Goal: Register for event/course

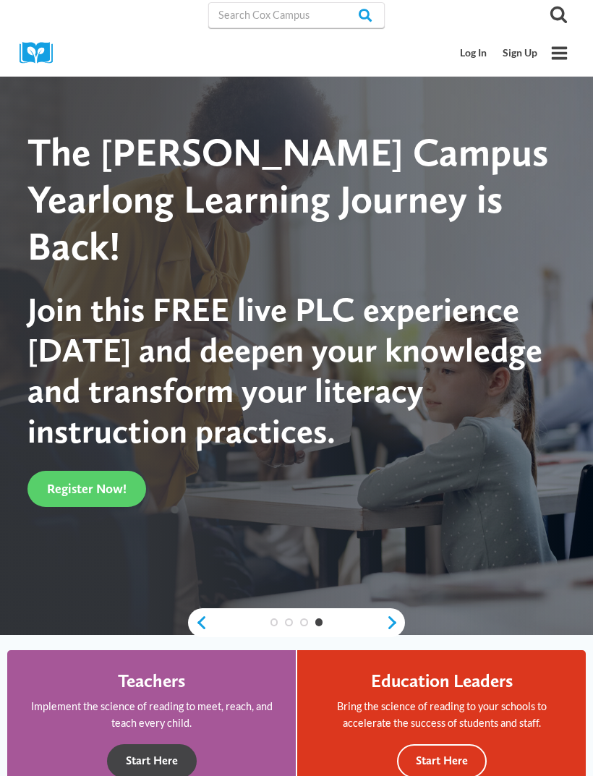
click at [184, 750] on button "Start Here" at bounding box center [152, 761] width 90 height 34
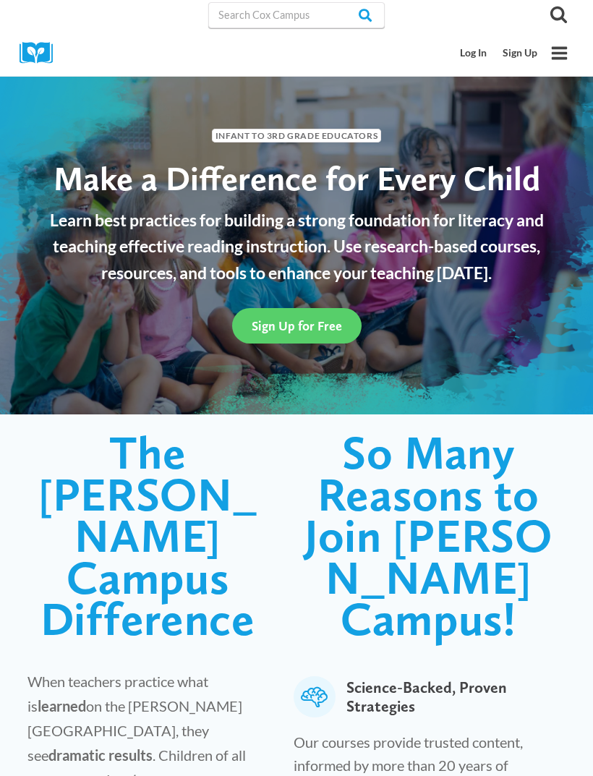
click at [328, 325] on span "Sign Up for Free" at bounding box center [297, 325] width 90 height 15
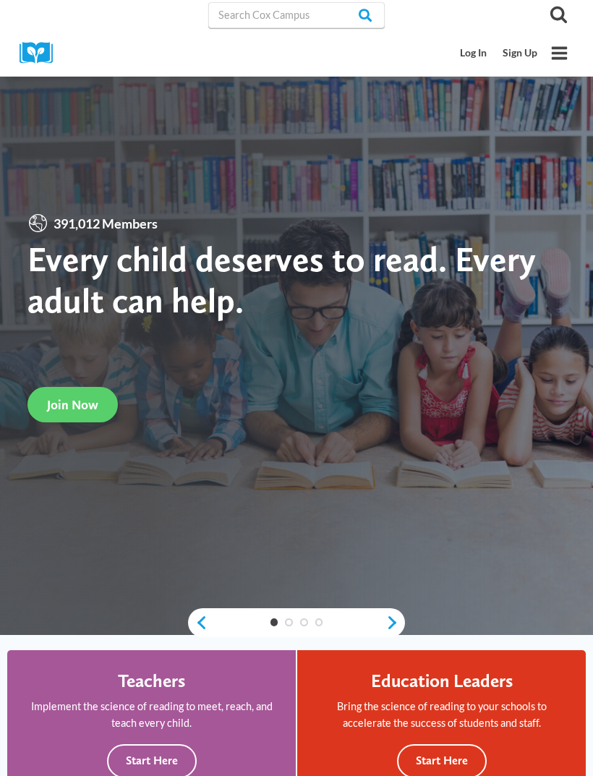
click at [82, 412] on span "Join Now" at bounding box center [72, 404] width 51 height 15
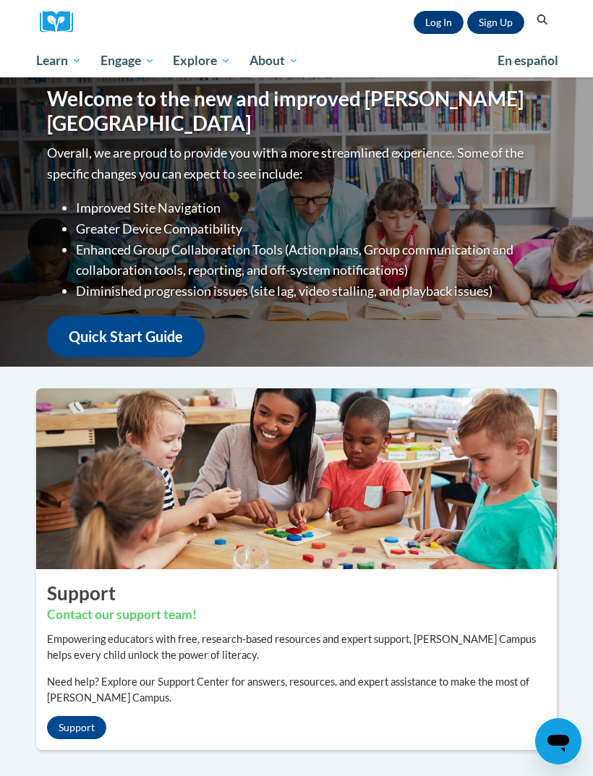
click at [492, 24] on link "Sign Up" at bounding box center [495, 22] width 57 height 23
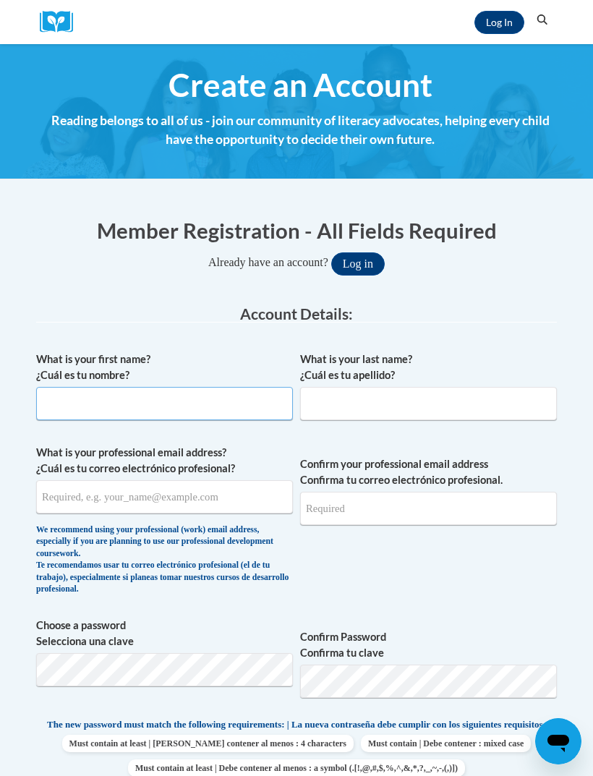
click at [254, 415] on input "What is your first name? ¿Cuál es tu nombre?" at bounding box center [164, 403] width 257 height 33
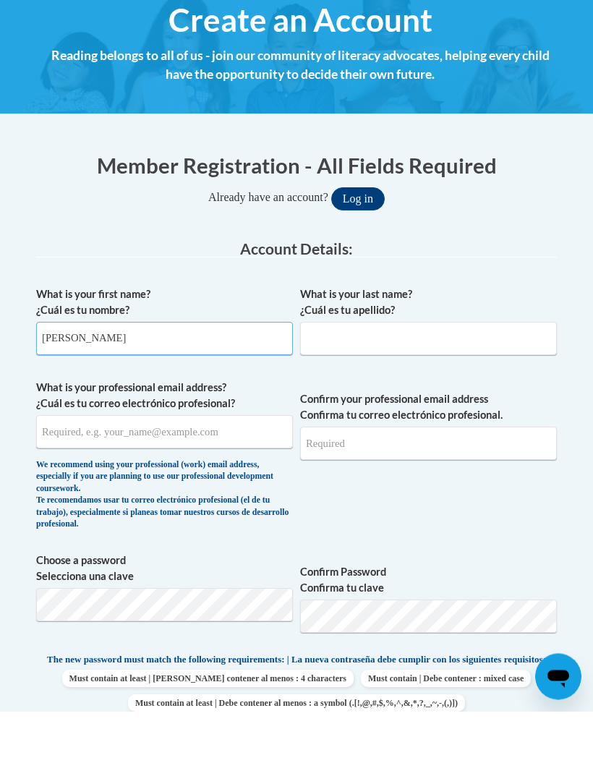
type input "Elizabeth"
click at [466, 387] on input "What is your last name? ¿Cuál es tu apellido?" at bounding box center [428, 403] width 257 height 33
type input "Baptista"
click at [263, 480] on input "What is your professional email address? ¿Cuál es tu correo electrónico profesi…" at bounding box center [164, 496] width 257 height 33
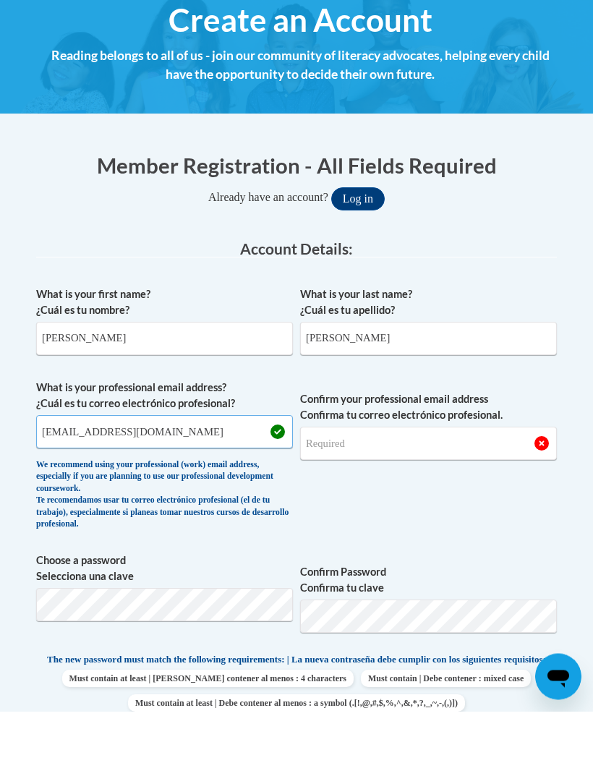
type input "ebaptista1497@gmail.com"
click at [462, 492] on input "Confirm your professional email address Confirma tu correo electrónico profesio…" at bounding box center [428, 508] width 257 height 33
type input "e"
type input "ebaptista1497@gmail.com"
click at [357, 252] on button "Log in" at bounding box center [358, 263] width 54 height 23
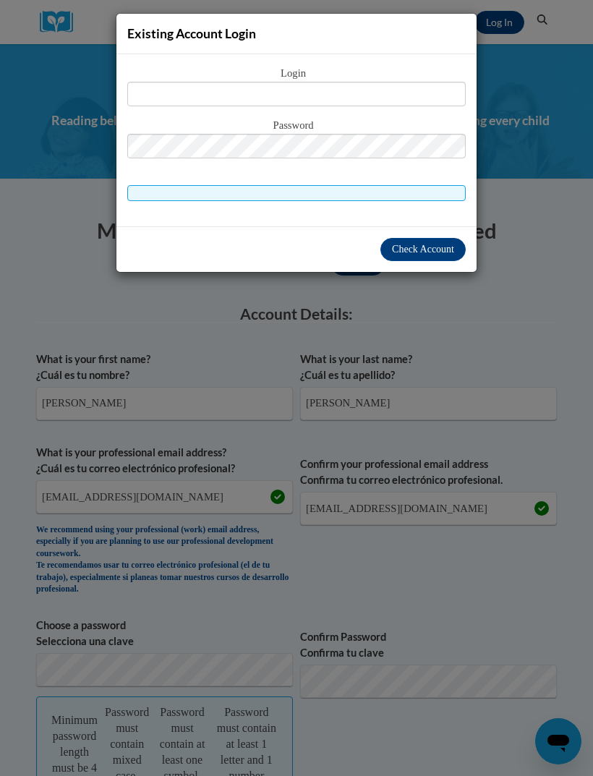
click at [406, 382] on div "Existing Account Login Login Password" at bounding box center [296, 388] width 593 height 776
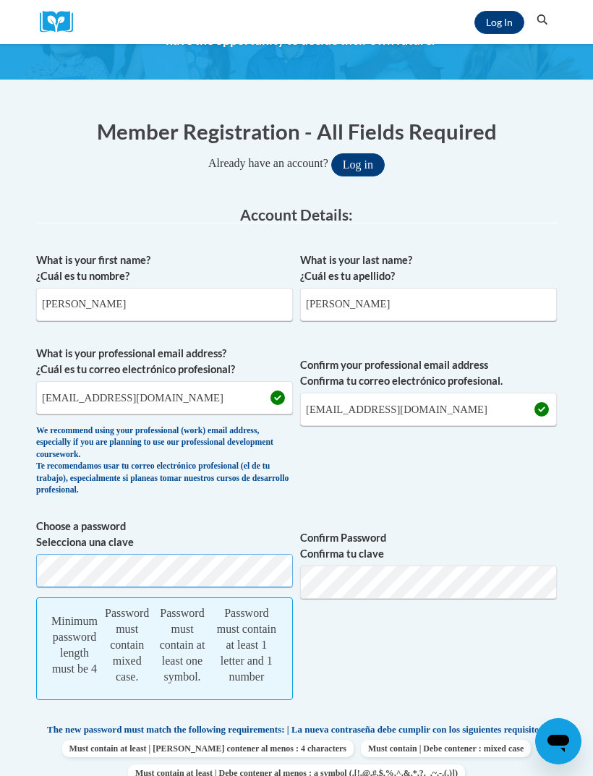
scroll to position [133, 0]
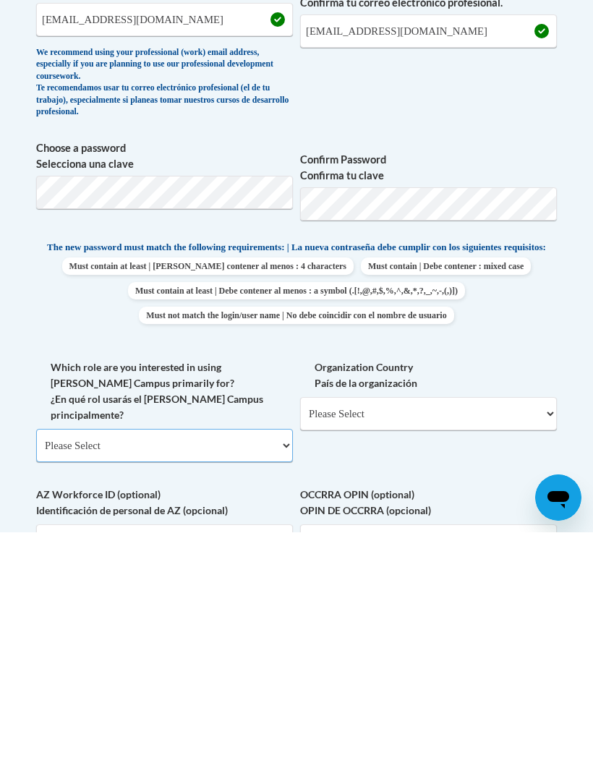
click at [262, 673] on select "Please Select College/University | Colegio/Universidad Community/Nonprofit Part…" at bounding box center [164, 689] width 257 height 33
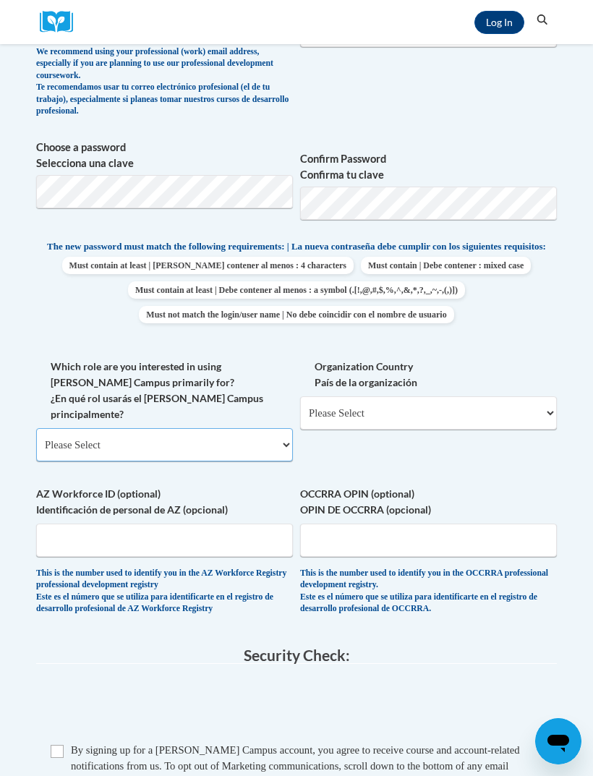
select select "fbf2d438-af2f-41f8-98f1-81c410e29de3"
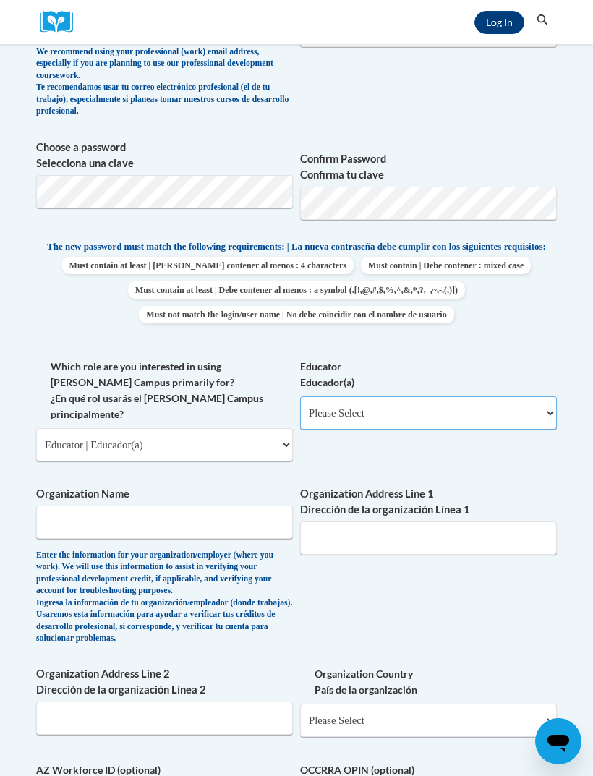
click at [482, 406] on select "Please Select Early Learning/Daycare Teacher/Family Home Care Provider | Maestr…" at bounding box center [428, 412] width 257 height 33
select select "5e2af403-4f2c-4e49-a02f-103e55d7b75b"
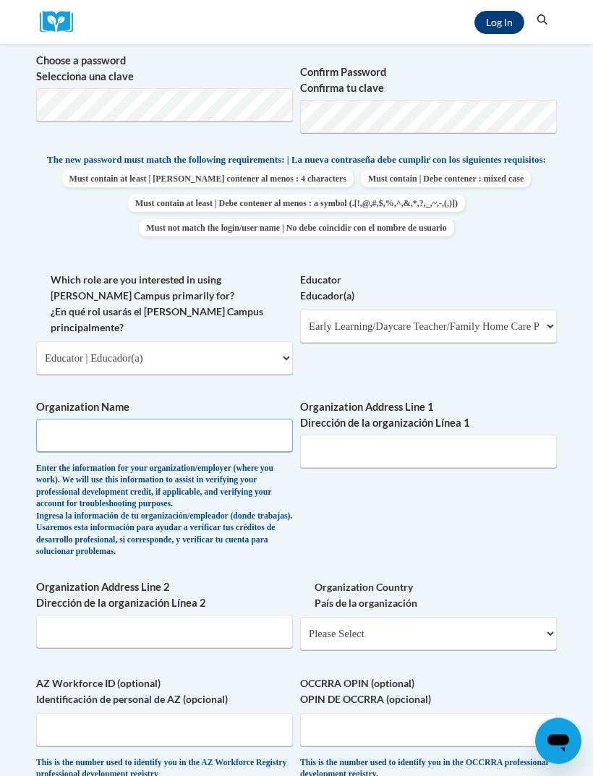
click at [257, 419] on input "Organization Name" at bounding box center [164, 435] width 257 height 33
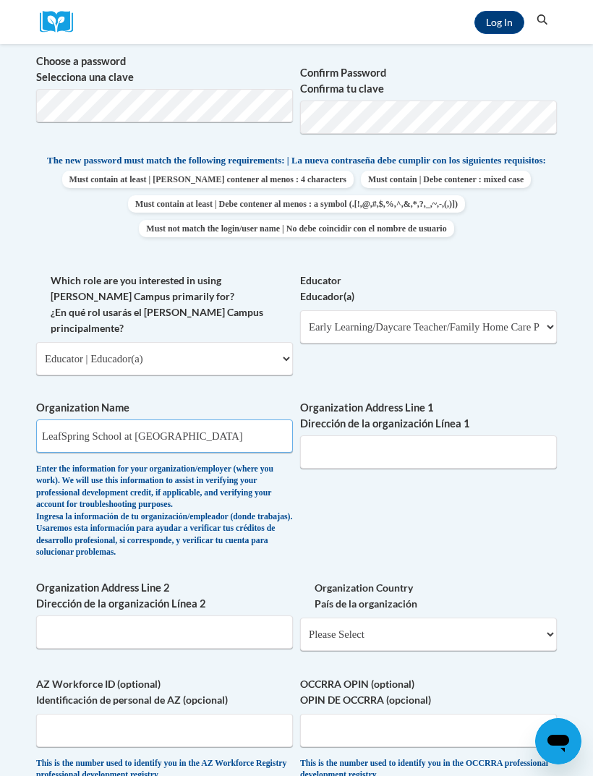
type input "LeafSpring School at Norton Commons"
click at [500, 435] on input "Organization Address Line 1 Dirección de la organización Línea 1" at bounding box center [428, 451] width 257 height 33
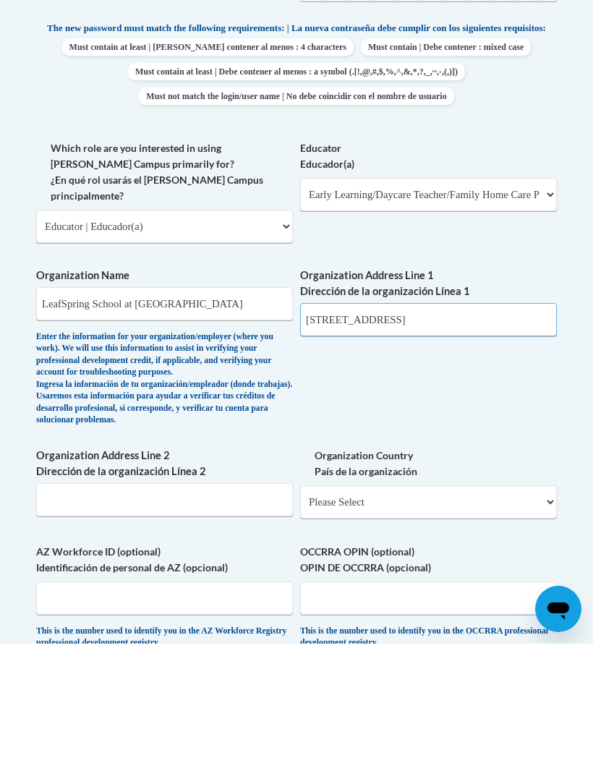
type input "9306 Dayflower St, Prospect KY, 40059"
click at [491, 618] on select "Please Select United States | Estados Unidos Outside of the United States | Fue…" at bounding box center [428, 634] width 257 height 33
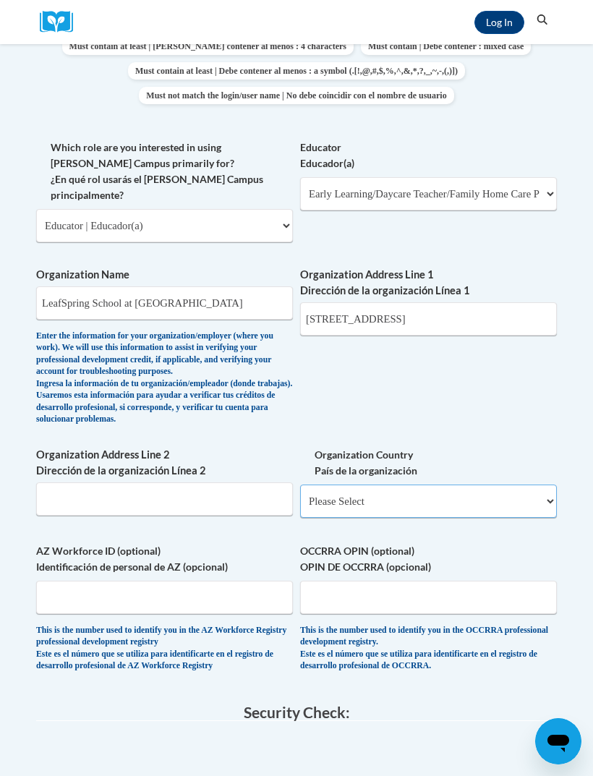
select select "ad49bcad-a171-4b2e-b99c-48b446064914"
select select
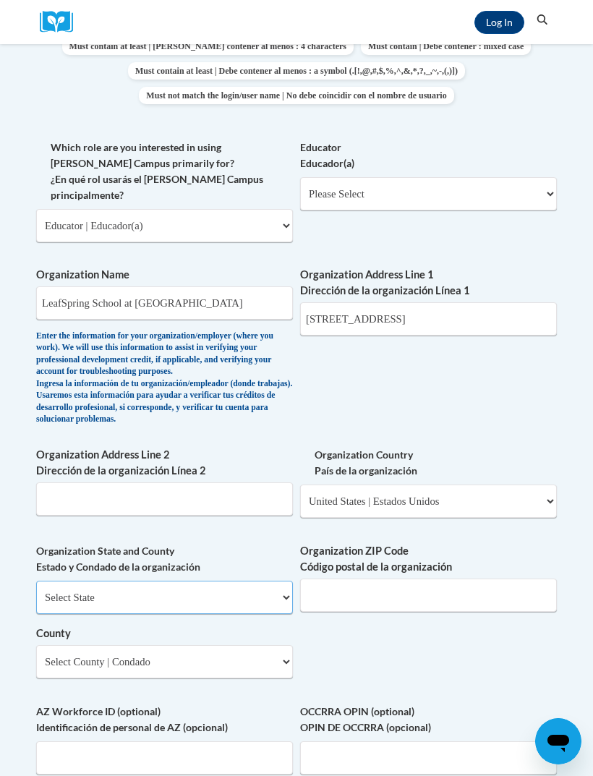
click at [261, 581] on select "Select State Alabama Alaska Arizona Arkansas California Colorado Connecticut De…" at bounding box center [164, 597] width 257 height 33
select select "Kentucky"
click at [388, 579] on input "Organization ZIP Code Código postal de la organización" at bounding box center [428, 595] width 257 height 33
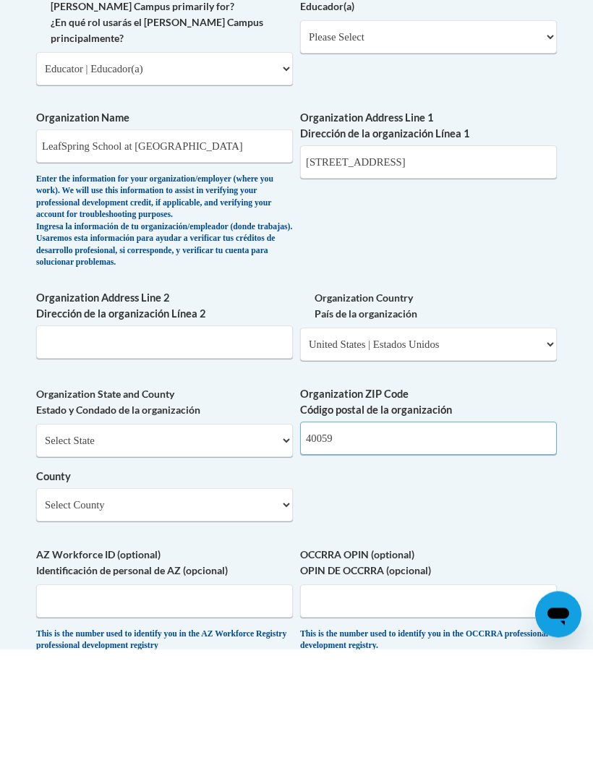
type input "40059"
click at [103, 615] on select "Select County Adair Allen Anderson Ballard Barren Bath Bell Boone Bourbon Boyd …" at bounding box center [164, 631] width 257 height 33
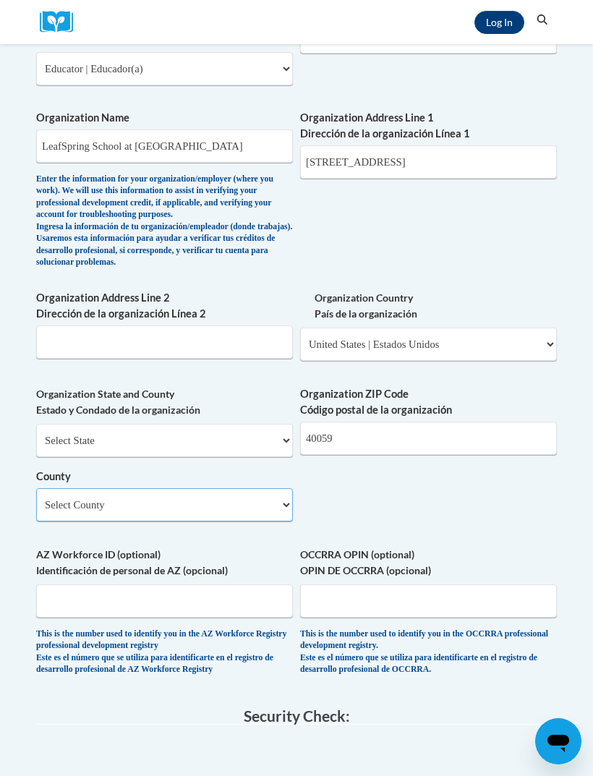
select select "Jefferson"
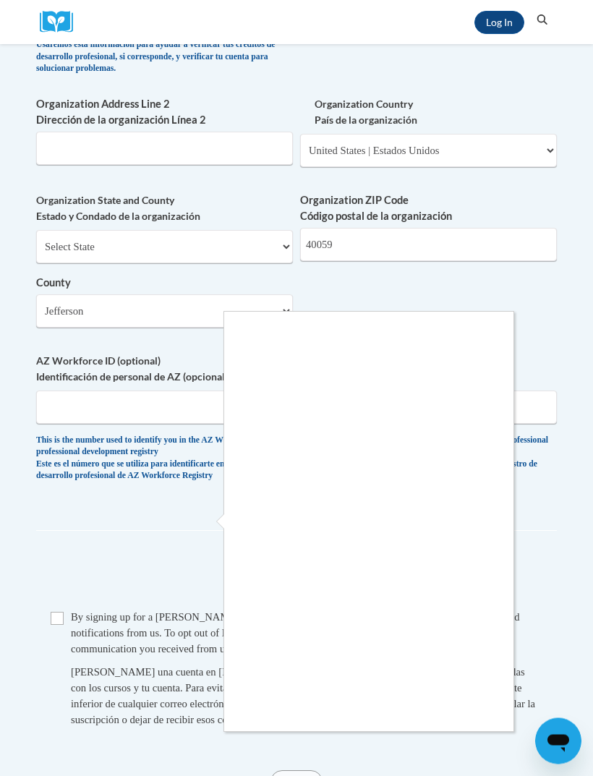
scroll to position [1048, 0]
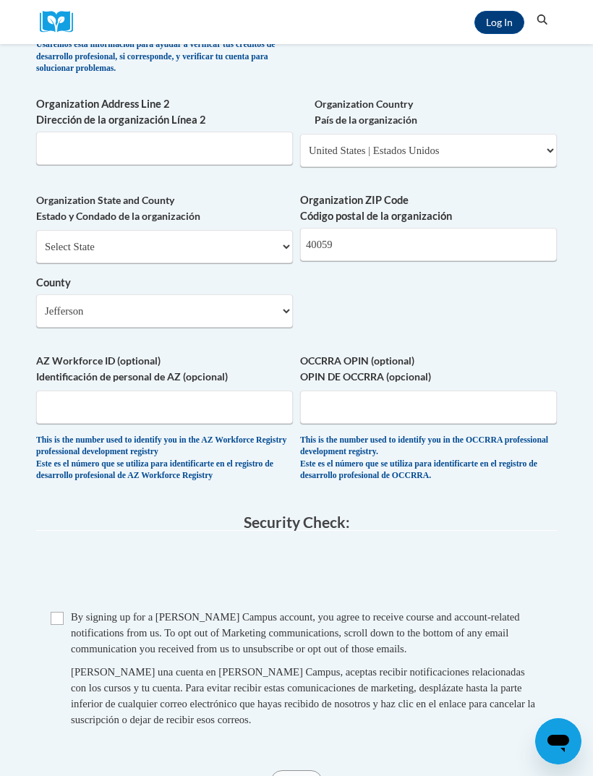
click at [51, 612] on input "Checkbox" at bounding box center [57, 618] width 13 height 13
checkbox input "true"
click at [312, 770] on input "Submit" at bounding box center [296, 781] width 52 height 23
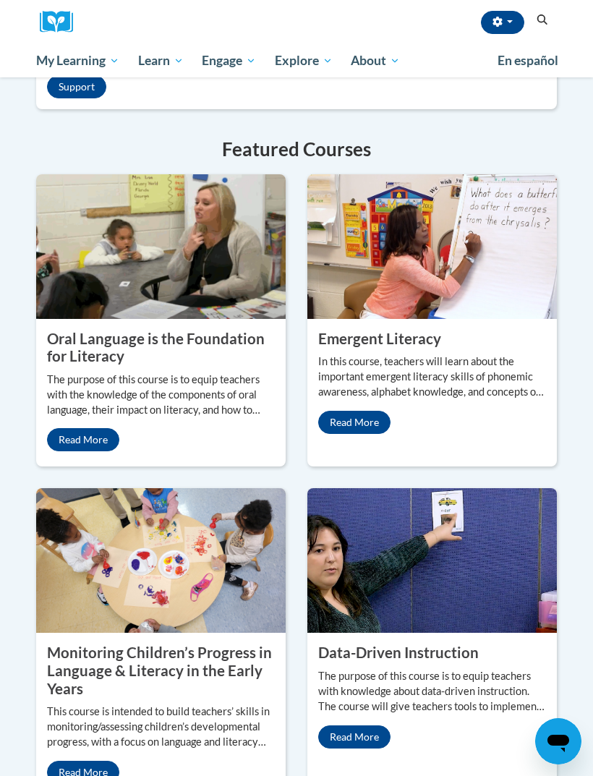
scroll to position [1517, 0]
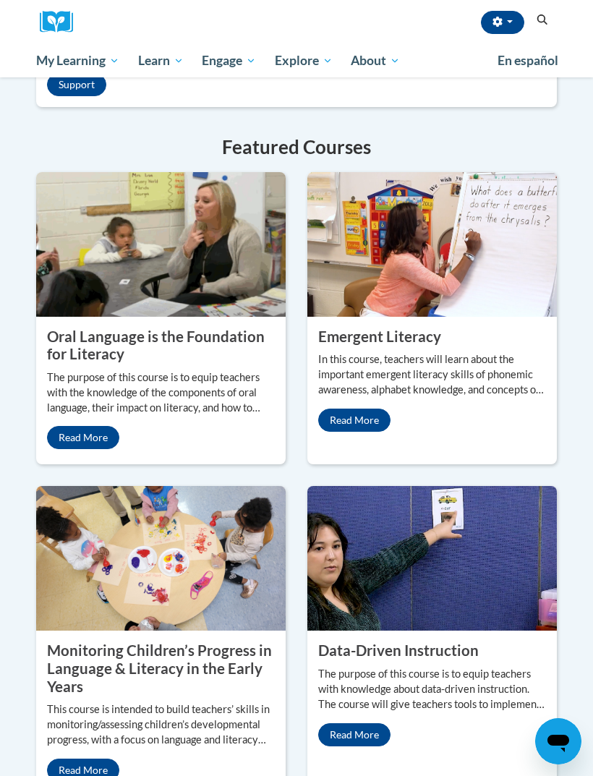
click at [114, 70] on link "My Learning" at bounding box center [78, 60] width 102 height 33
click at [0, 0] on span "Early Care and Learning" at bounding box center [0, 0] width 0 height 0
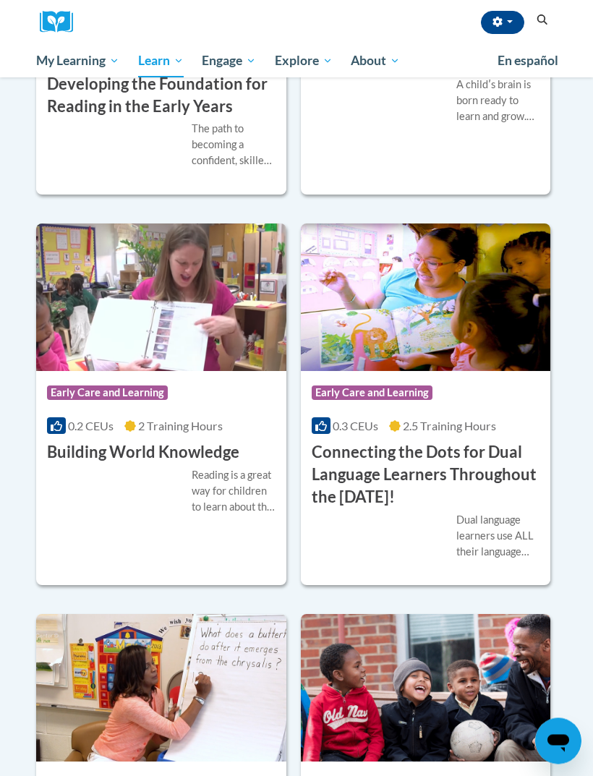
scroll to position [1058, 0]
click at [461, 146] on div "More Info Enroll A childʹs brain is born ready to learn and grow. We all have a…" at bounding box center [426, 109] width 250 height 73
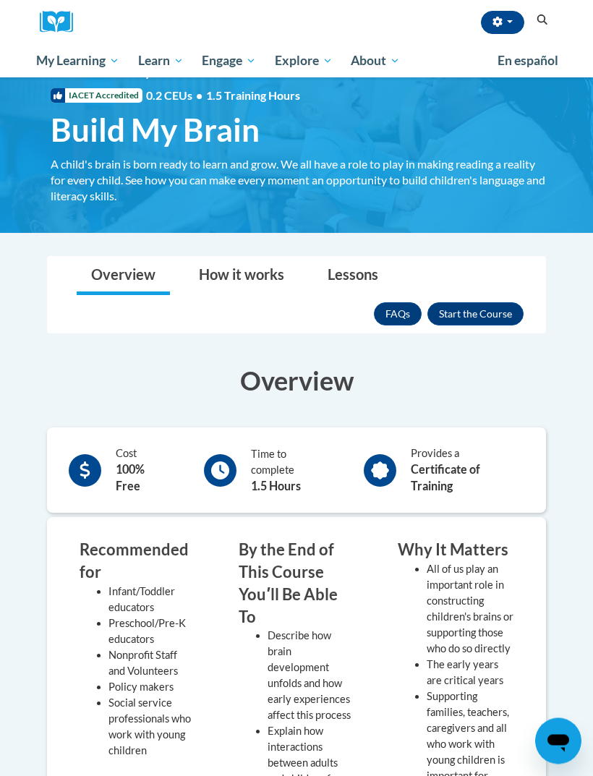
click at [498, 307] on button "Enroll" at bounding box center [475, 314] width 96 height 23
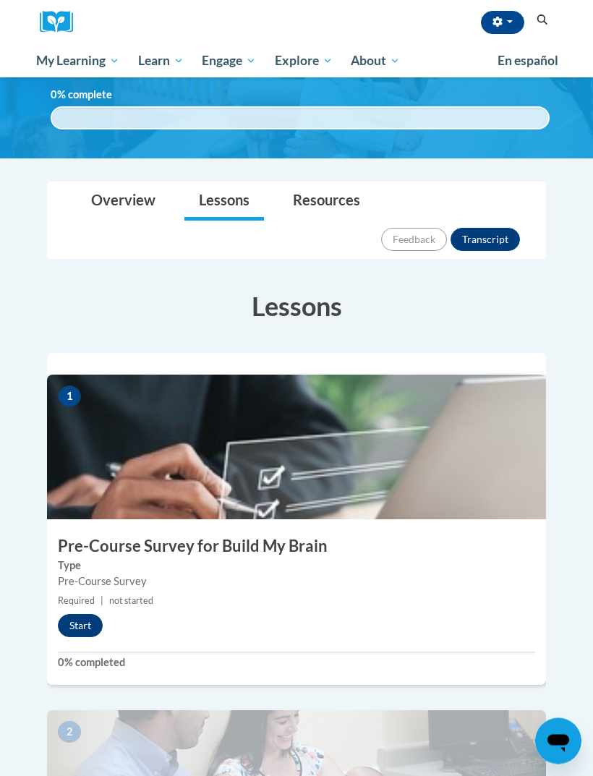
click at [100, 615] on button "Start" at bounding box center [80, 626] width 45 height 23
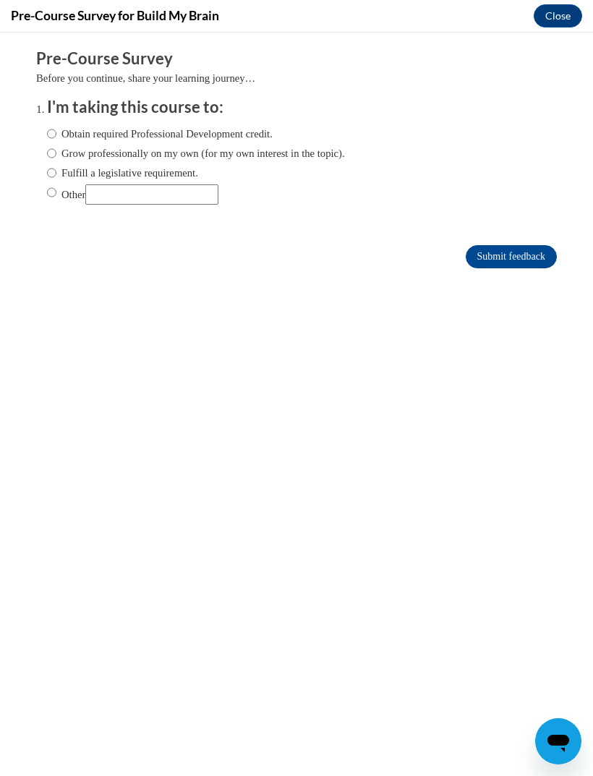
click at [67, 129] on label "Obtain required Professional Development credit." at bounding box center [160, 134] width 226 height 16
click at [56, 129] on input "Obtain required Professional Development credit." at bounding box center [51, 134] width 9 height 16
radio input "true"
click at [52, 155] on input "Grow professionally on my own (for my own interest in the topic)." at bounding box center [51, 153] width 9 height 16
radio input "true"
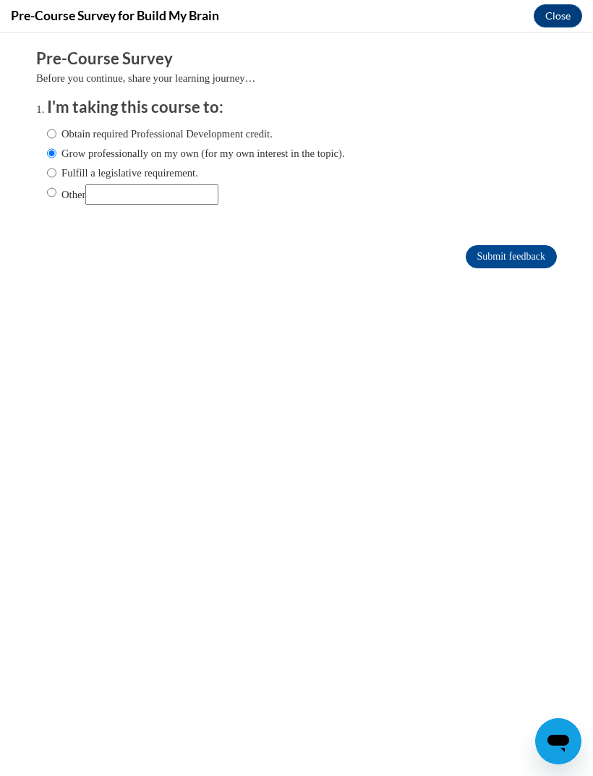
click at [64, 127] on label "Obtain required Professional Development credit." at bounding box center [160, 134] width 226 height 16
click at [56, 127] on input "Obtain required Professional Development credit." at bounding box center [51, 134] width 9 height 16
radio input "true"
click at [496, 253] on input "Submit feedback" at bounding box center [511, 256] width 91 height 23
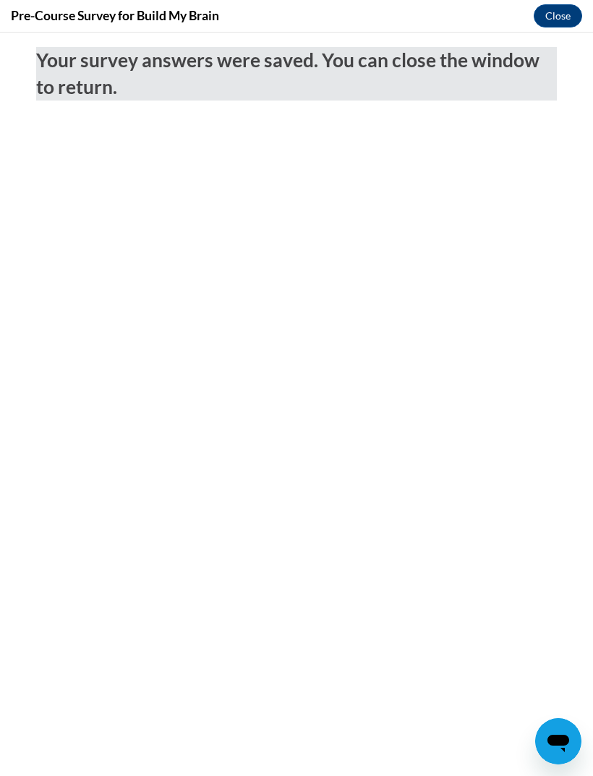
click at [548, 25] on button "Close" at bounding box center [558, 15] width 48 height 23
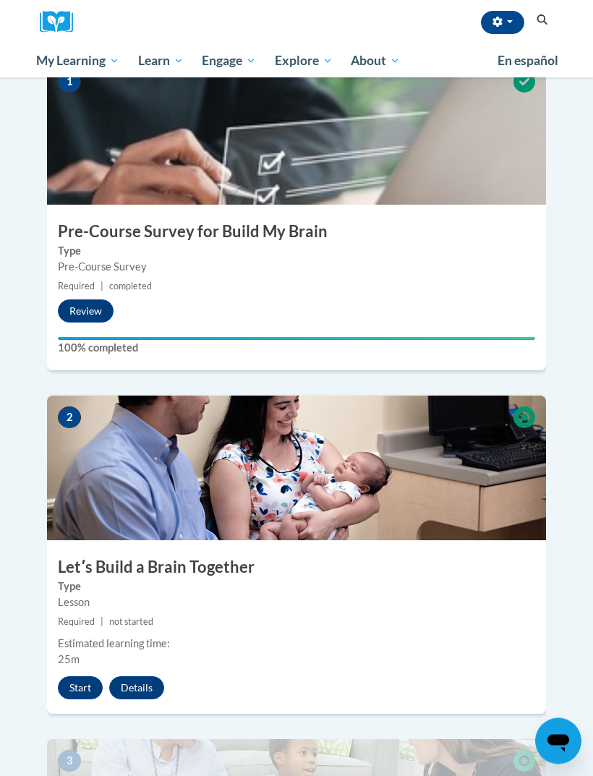
scroll to position [398, 0]
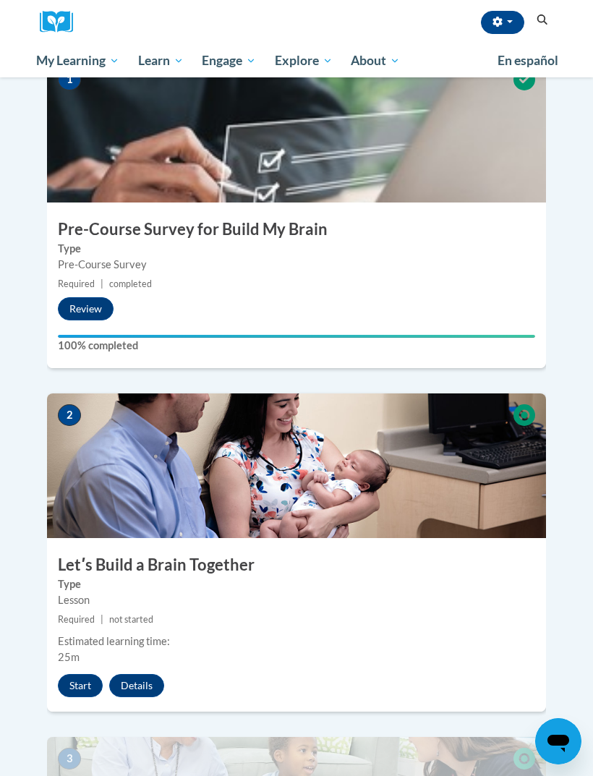
click at [83, 674] on button "Start" at bounding box center [80, 685] width 45 height 23
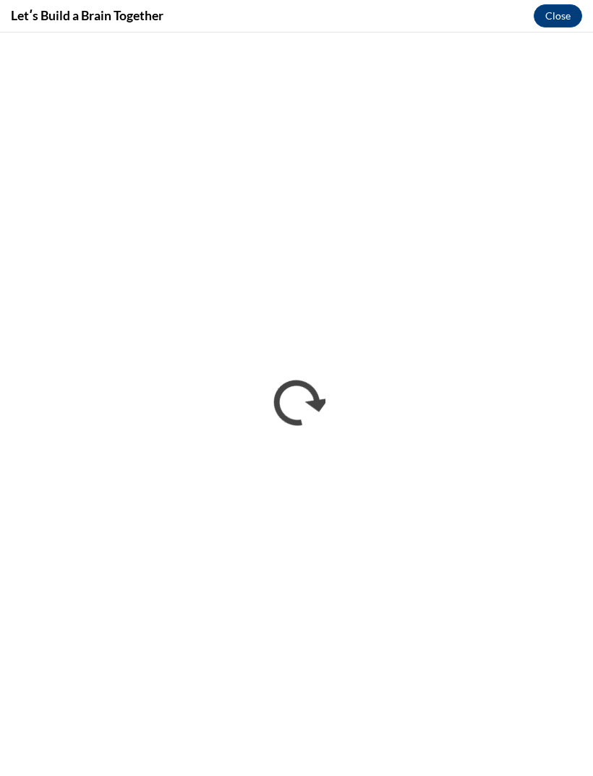
scroll to position [0, 0]
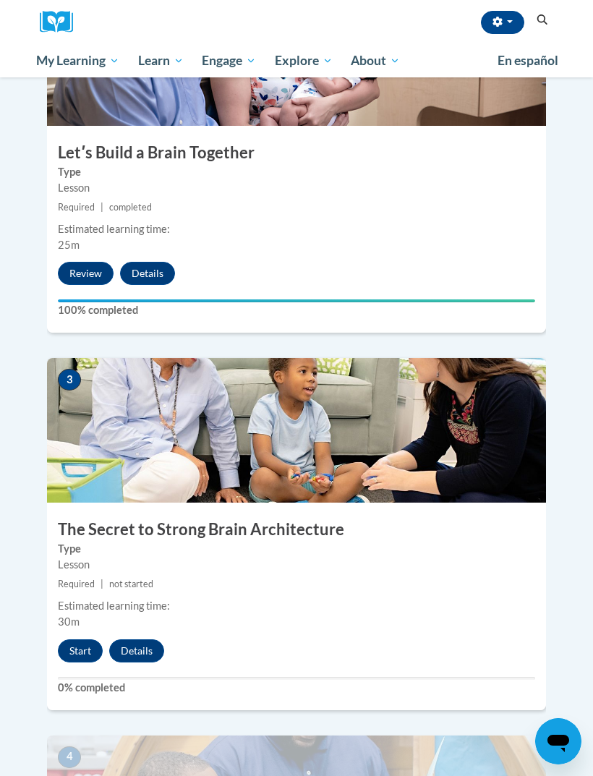
scroll to position [809, 0]
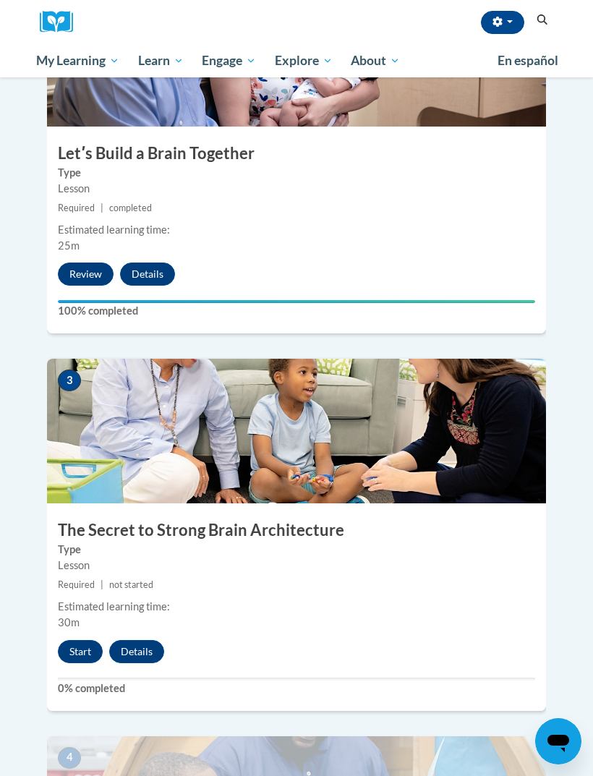
click at [87, 640] on button "Start" at bounding box center [80, 651] width 45 height 23
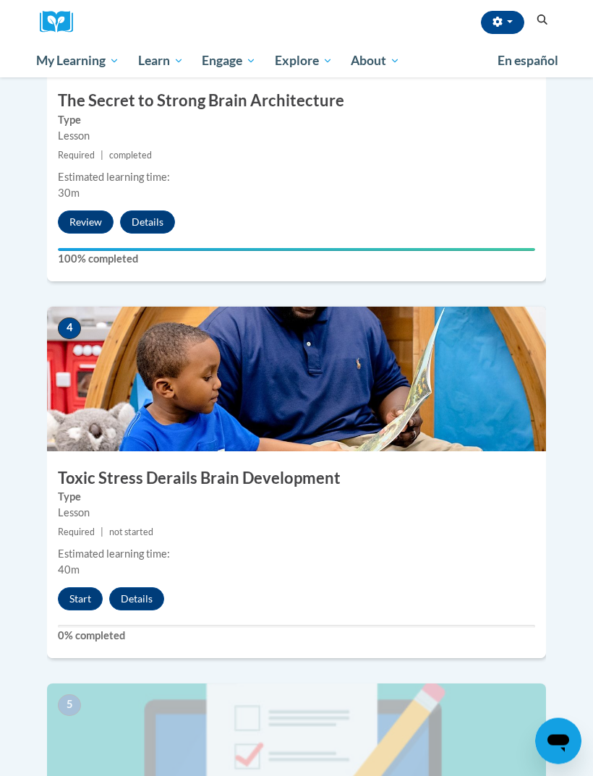
scroll to position [1240, 0]
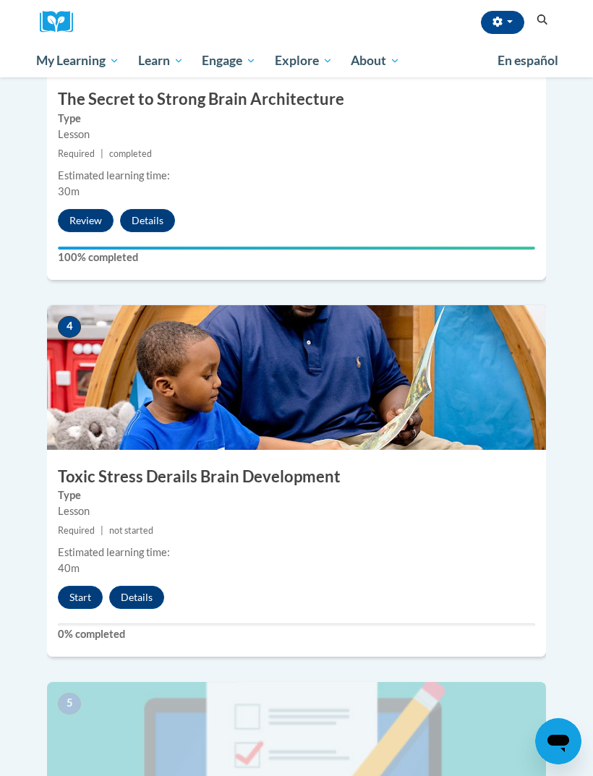
click at [74, 586] on button "Start" at bounding box center [80, 597] width 45 height 23
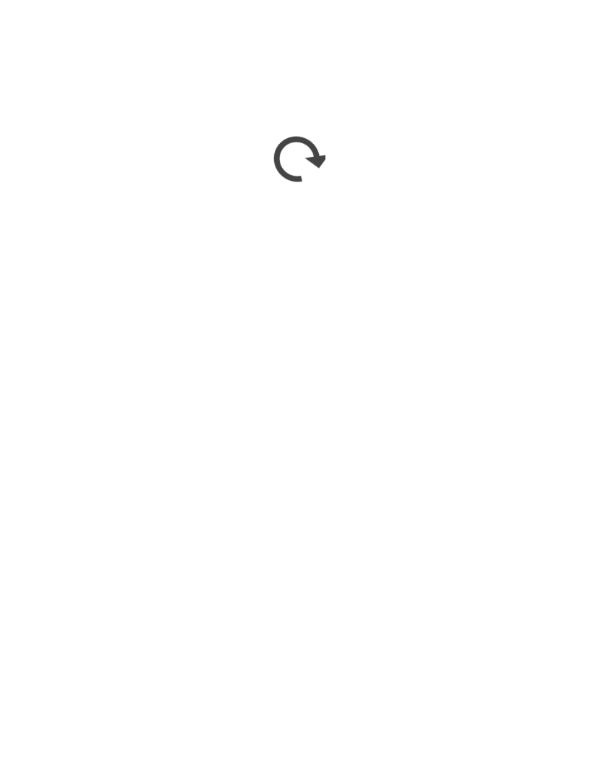
scroll to position [1854, 0]
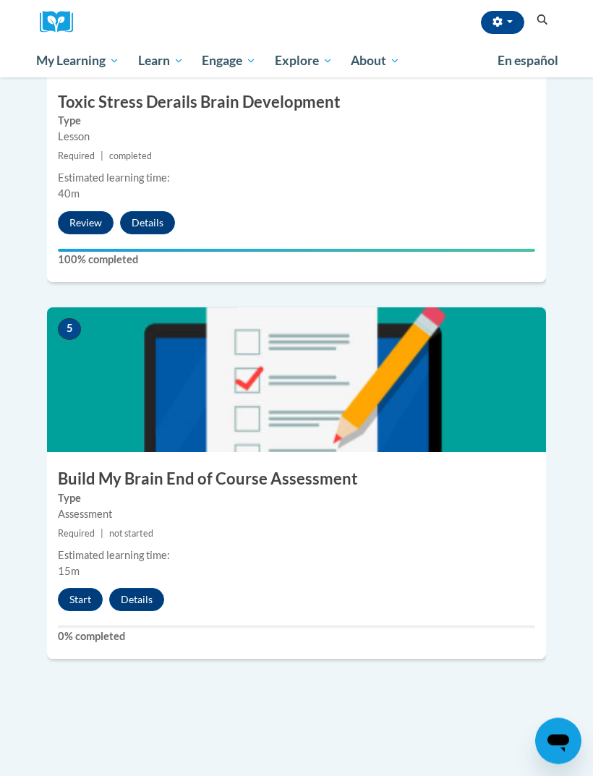
click at [90, 589] on button "Start" at bounding box center [80, 600] width 45 height 23
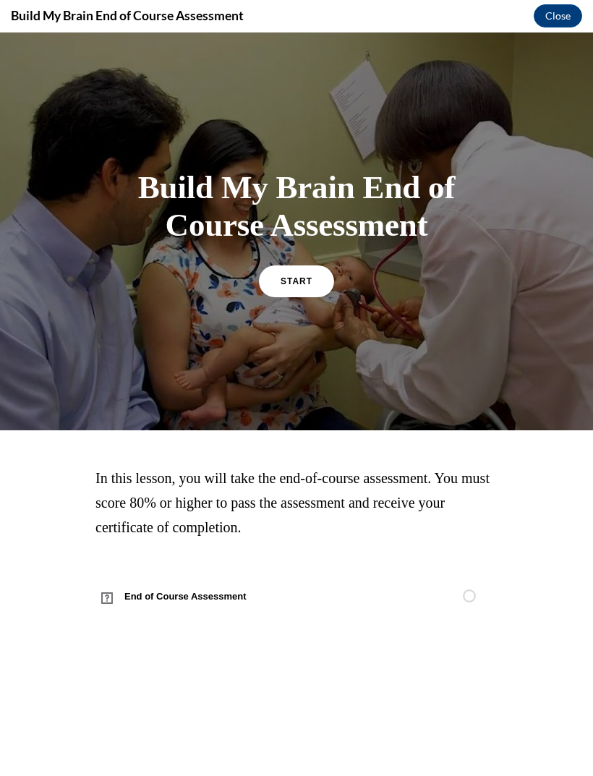
click at [316, 281] on link "START" at bounding box center [296, 281] width 75 height 32
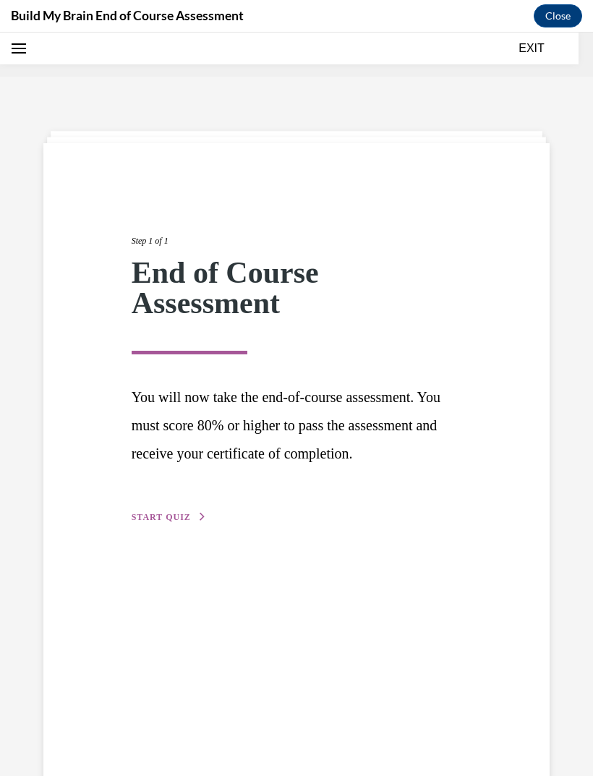
scroll to position [45, 0]
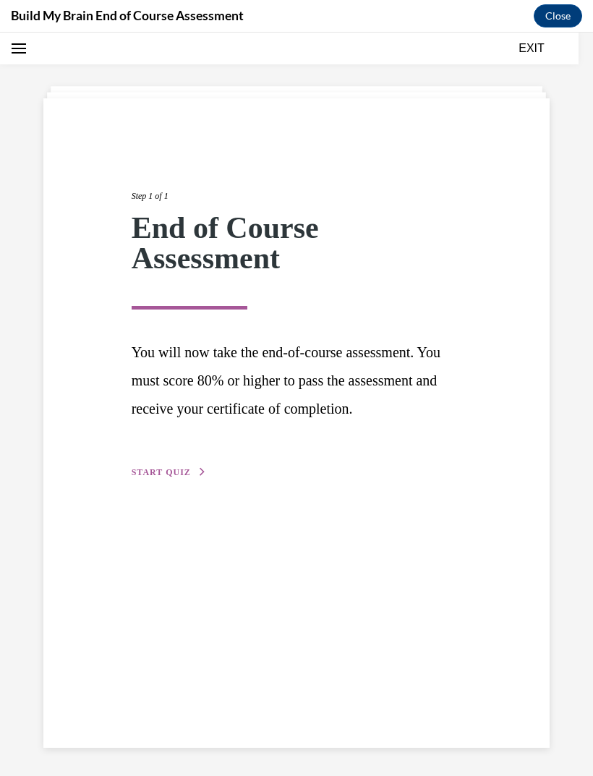
click at [195, 480] on div "Step 1 of 1 End of Course Assessment You will now take the end-of-course assess…" at bounding box center [297, 318] width 352 height 324
click at [182, 477] on span "START QUIZ" at bounding box center [161, 472] width 59 height 10
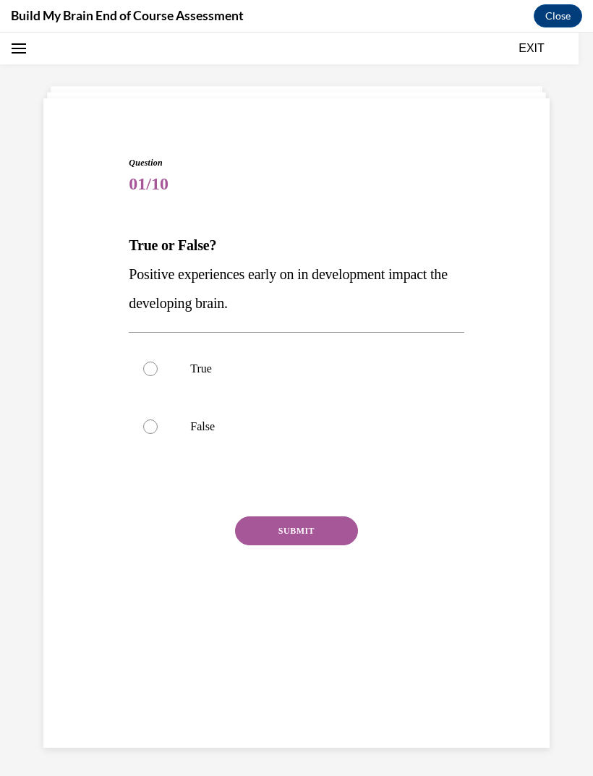
click at [163, 370] on label "True" at bounding box center [296, 369] width 335 height 58
click at [158, 370] on input "True" at bounding box center [150, 369] width 14 height 14
radio input "true"
click at [311, 543] on button "SUBMIT" at bounding box center [296, 530] width 123 height 29
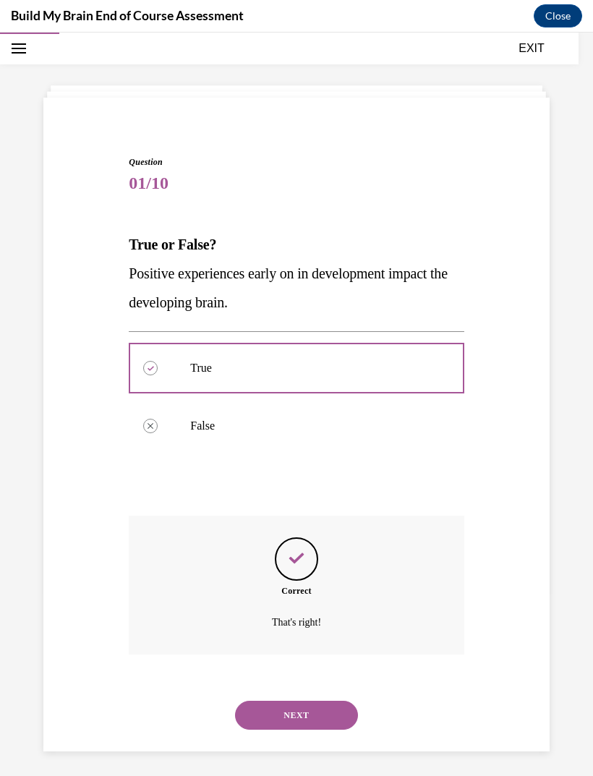
scroll to position [46, 0]
click at [322, 704] on button "NEXT" at bounding box center [296, 715] width 123 height 29
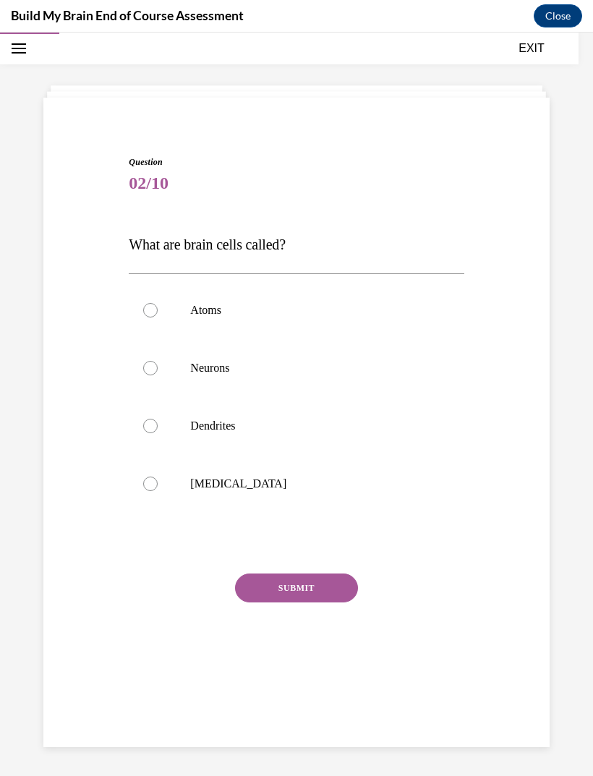
click at [154, 366] on div at bounding box center [150, 368] width 14 height 14
click at [154, 366] on input "Neurons" at bounding box center [150, 368] width 14 height 14
radio input "true"
click at [307, 592] on button "SUBMIT" at bounding box center [296, 588] width 123 height 29
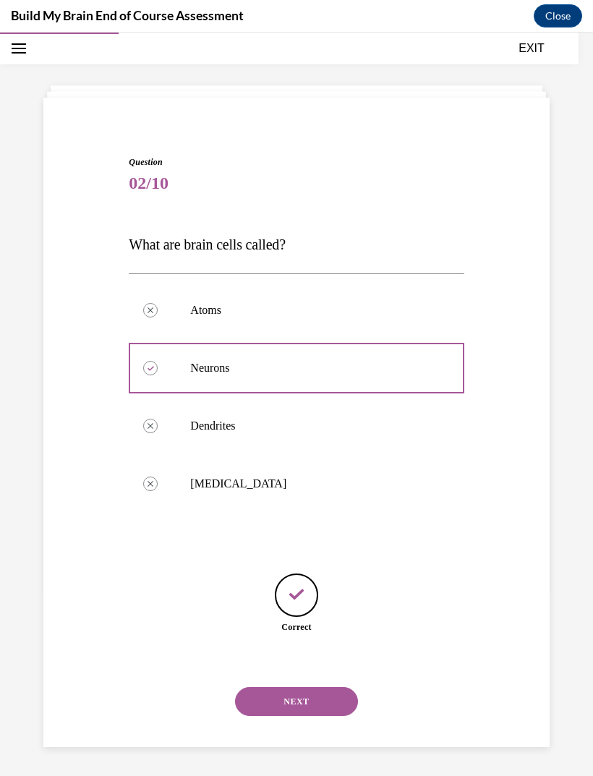
click at [303, 688] on button "NEXT" at bounding box center [296, 701] width 123 height 29
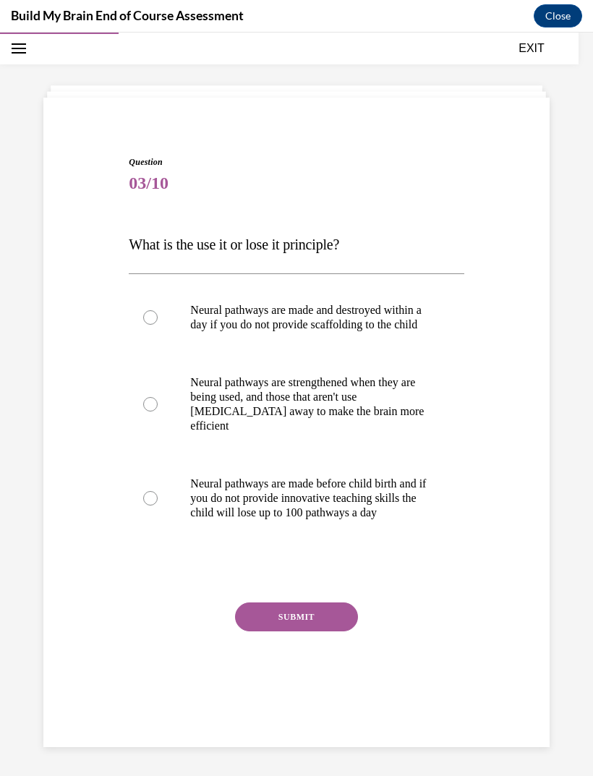
click at [145, 417] on label "Neural pathways are strengthened when they are being used, and those that aren'…" at bounding box center [296, 404] width 335 height 101
click at [145, 412] on input "Neural pathways are strengthened when they are being used, and those that aren'…" at bounding box center [150, 404] width 14 height 14
radio input "true"
click at [325, 631] on button "SUBMIT" at bounding box center [296, 616] width 123 height 29
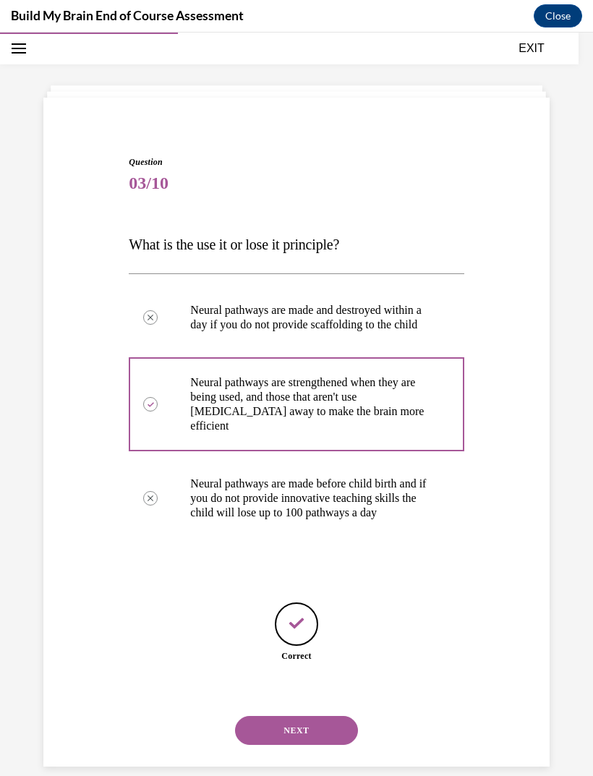
click at [327, 723] on button "NEXT" at bounding box center [296, 730] width 123 height 29
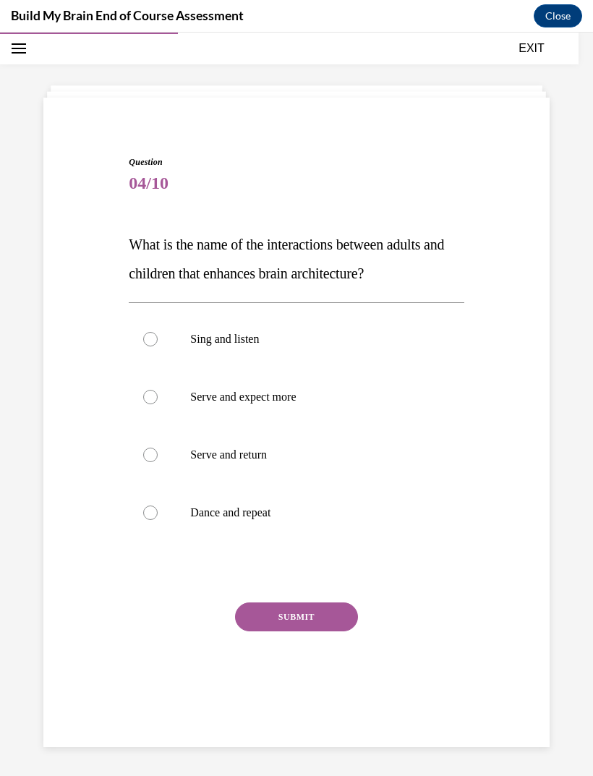
click at [157, 453] on div at bounding box center [150, 455] width 14 height 14
click at [157, 453] on input "Serve and return" at bounding box center [150, 455] width 14 height 14
radio input "true"
click at [326, 626] on button "SUBMIT" at bounding box center [296, 616] width 123 height 29
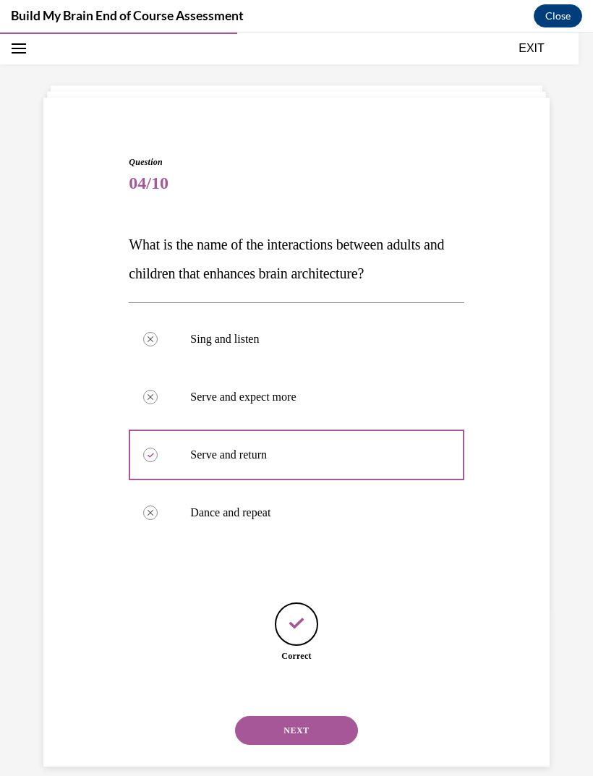
click at [316, 716] on button "NEXT" at bounding box center [296, 730] width 123 height 29
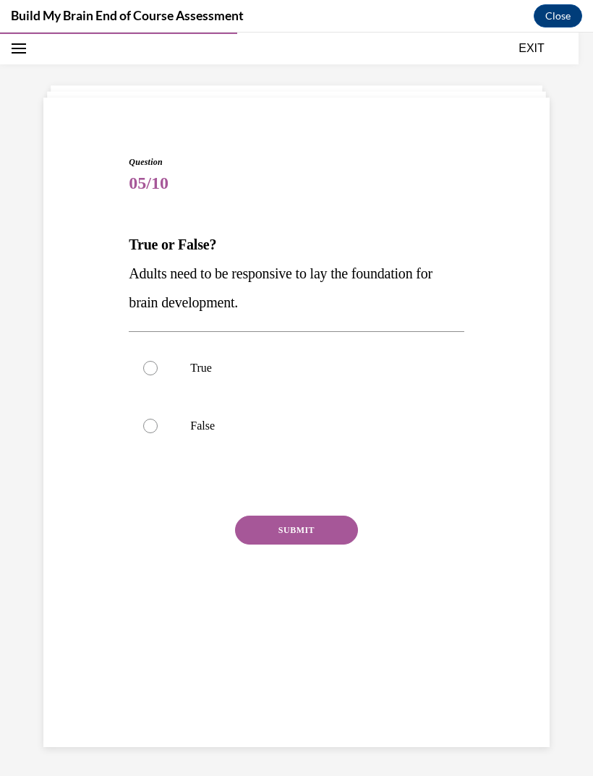
click at [153, 377] on label "True" at bounding box center [296, 368] width 335 height 58
click at [153, 375] on input "True" at bounding box center [150, 368] width 14 height 14
radio input "true"
click at [336, 536] on button "SUBMIT" at bounding box center [296, 530] width 123 height 29
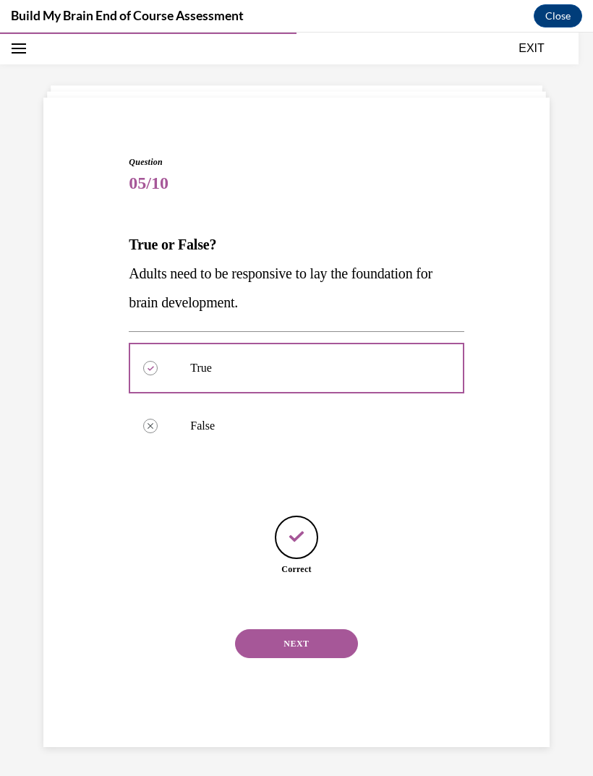
click at [328, 629] on button "NEXT" at bounding box center [296, 643] width 123 height 29
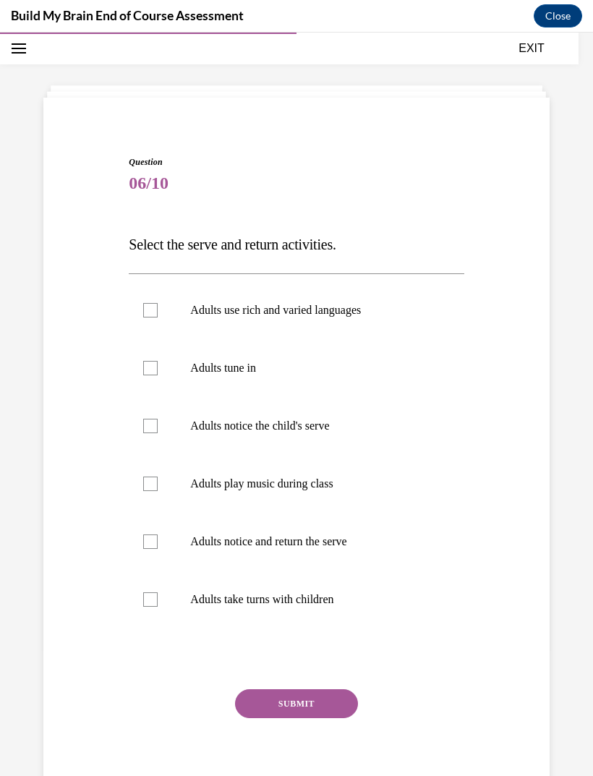
click at [161, 299] on label "Adults use rich and varied languages" at bounding box center [296, 310] width 335 height 58
click at [158, 303] on input "Adults use rich and varied languages" at bounding box center [150, 310] width 14 height 14
checkbox input "true"
click at [158, 359] on label "Adults tune in" at bounding box center [296, 368] width 335 height 58
click at [158, 361] on input "Adults tune in" at bounding box center [150, 368] width 14 height 14
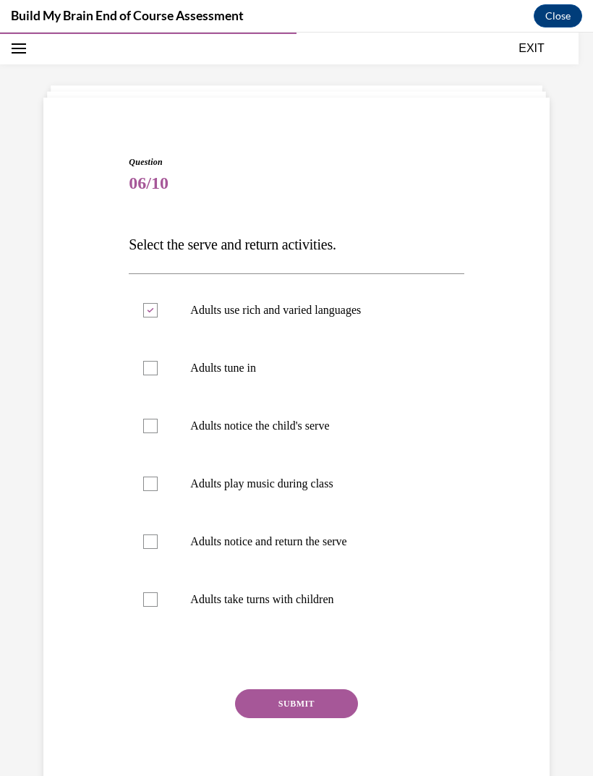
checkbox input "true"
click at [149, 426] on div at bounding box center [150, 426] width 14 height 14
click at [149, 426] on input "Adults notice the child's serve" at bounding box center [150, 426] width 14 height 14
checkbox input "true"
click at [140, 538] on label "Adults notice and return the serve" at bounding box center [296, 542] width 335 height 58
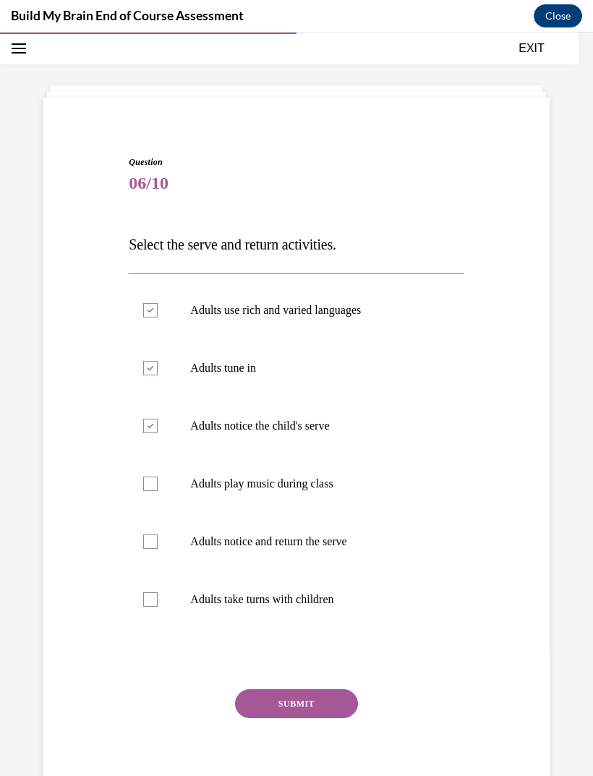
click at [143, 538] on input "Adults notice and return the serve" at bounding box center [150, 541] width 14 height 14
checkbox input "true"
click at [148, 592] on div at bounding box center [150, 599] width 14 height 14
click at [148, 592] on input "Adults take turns with children" at bounding box center [150, 599] width 14 height 14
checkbox input "true"
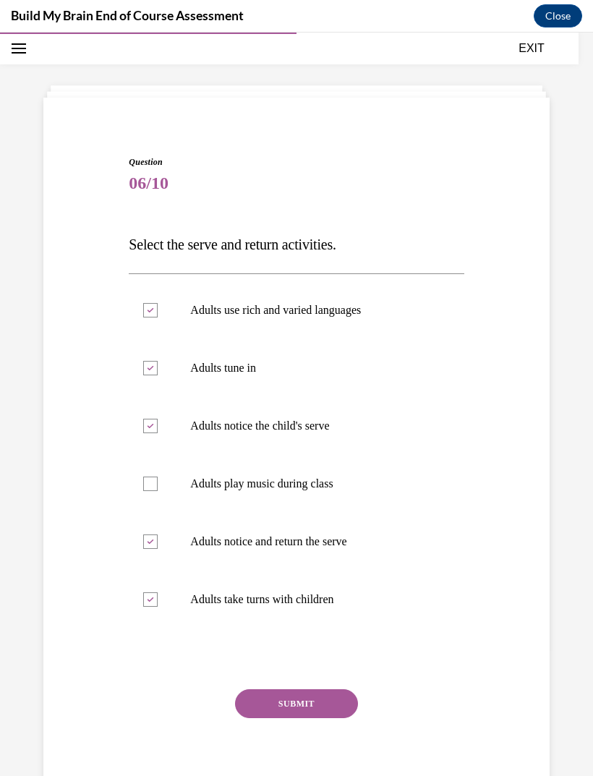
click at [319, 712] on button "SUBMIT" at bounding box center [296, 703] width 123 height 29
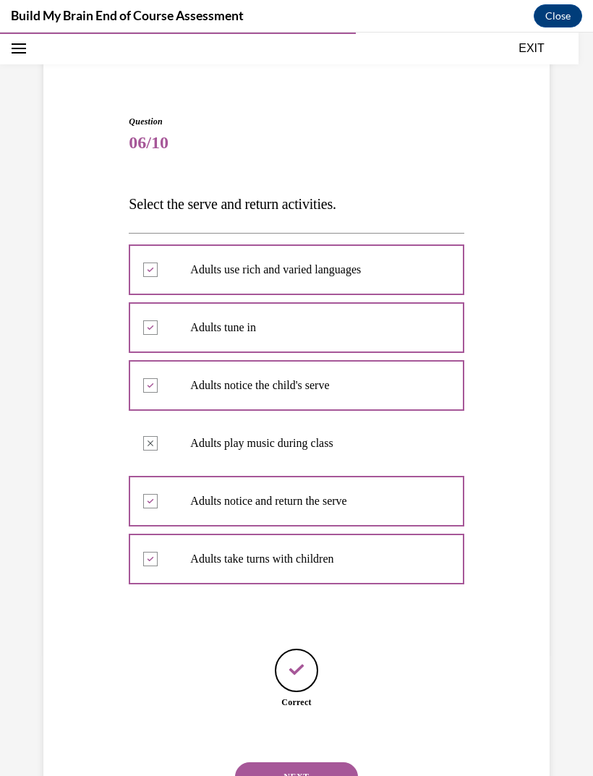
scroll to position [88, 0]
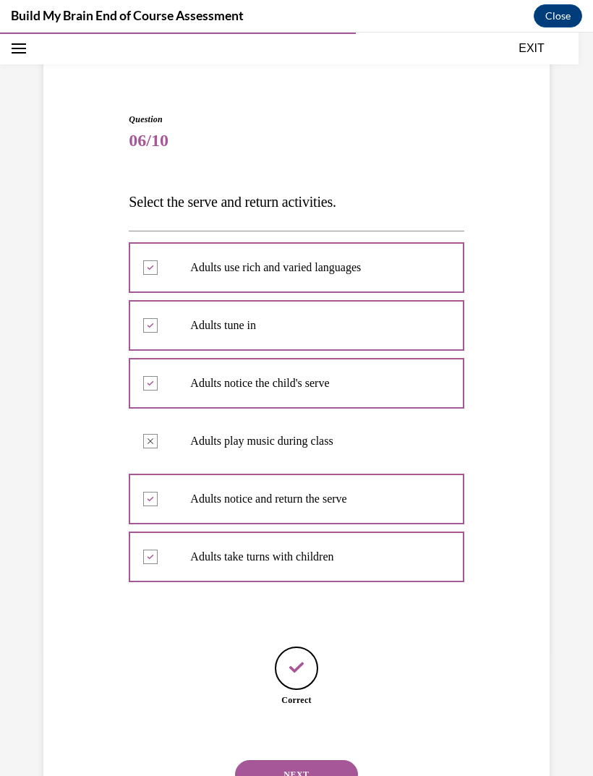
click at [317, 761] on button "NEXT" at bounding box center [296, 774] width 123 height 29
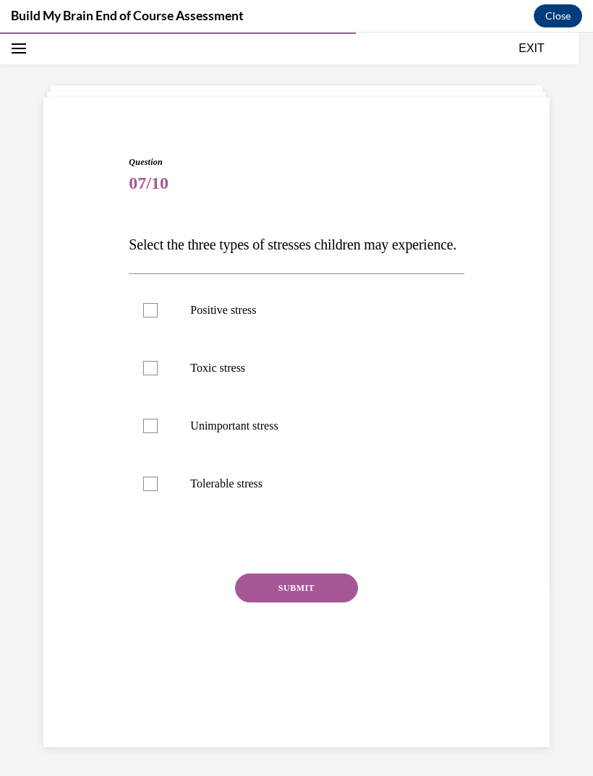
scroll to position [46, 0]
click at [161, 339] on label "Positive stress" at bounding box center [296, 310] width 335 height 58
click at [158, 317] on input "Positive stress" at bounding box center [150, 310] width 14 height 14
checkbox input "true"
click at [158, 375] on div at bounding box center [150, 368] width 14 height 14
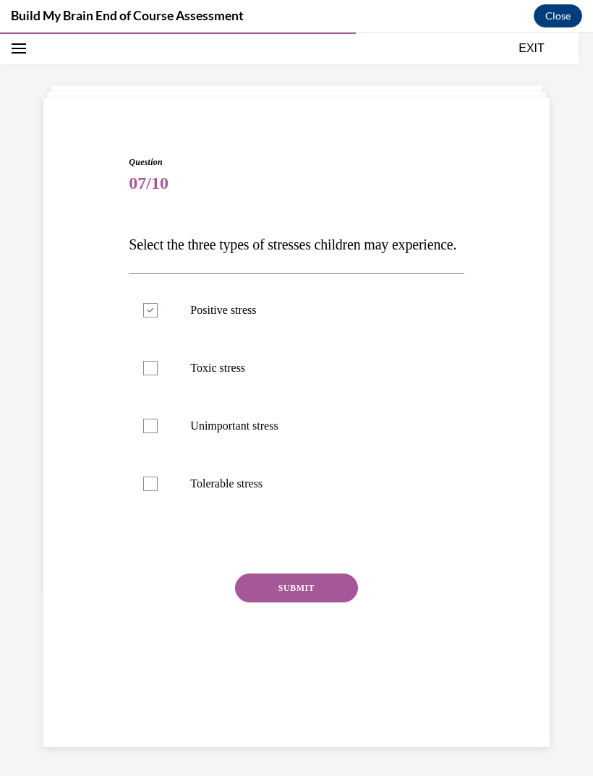
click at [158, 375] on input "Toxic stress" at bounding box center [150, 368] width 14 height 14
checkbox input "true"
click at [153, 491] on div at bounding box center [150, 484] width 14 height 14
click at [153, 491] on input "Tolerable stress" at bounding box center [150, 484] width 14 height 14
checkbox input "true"
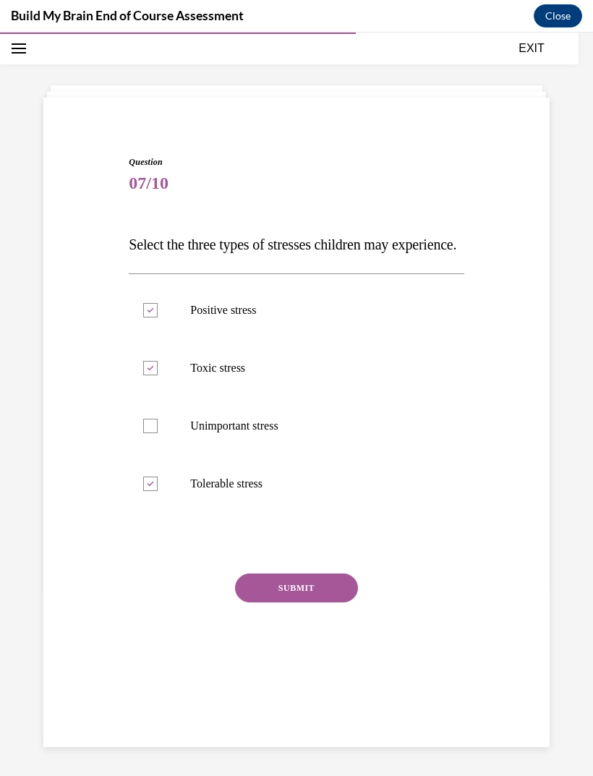
click at [273, 602] on button "SUBMIT" at bounding box center [296, 588] width 123 height 29
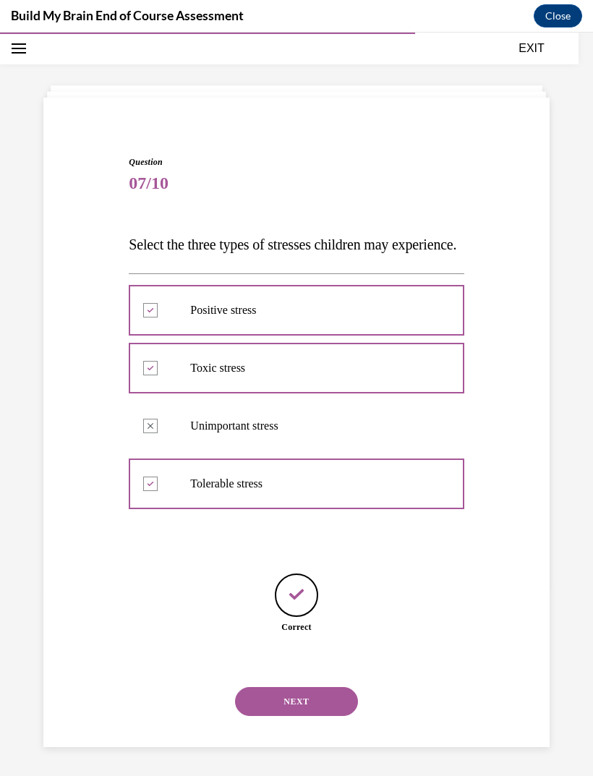
click at [284, 716] on button "NEXT" at bounding box center [296, 701] width 123 height 29
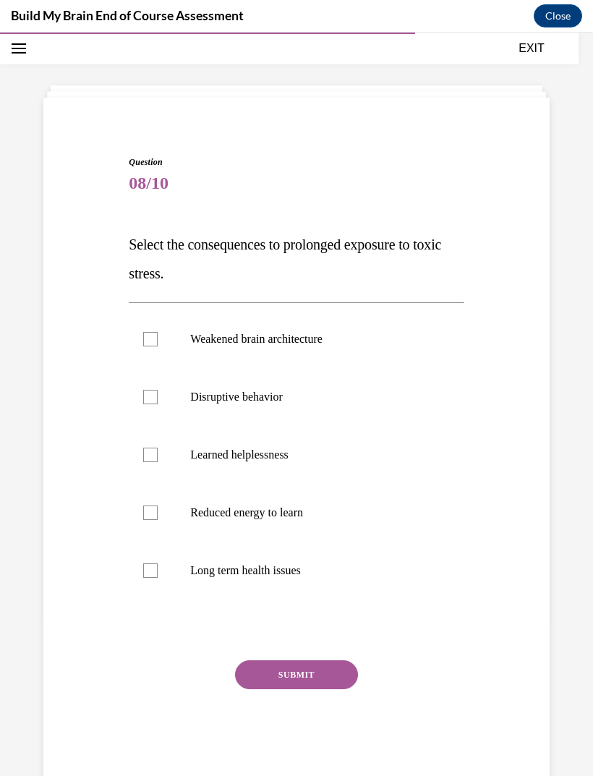
click at [138, 400] on label "Disruptive behavior" at bounding box center [296, 397] width 335 height 58
click at [143, 400] on input "Disruptive behavior" at bounding box center [150, 397] width 14 height 14
checkbox input "true"
click at [155, 349] on label "Weakened brain architecture" at bounding box center [296, 339] width 335 height 58
click at [155, 346] on input "Weakened brain architecture" at bounding box center [150, 339] width 14 height 14
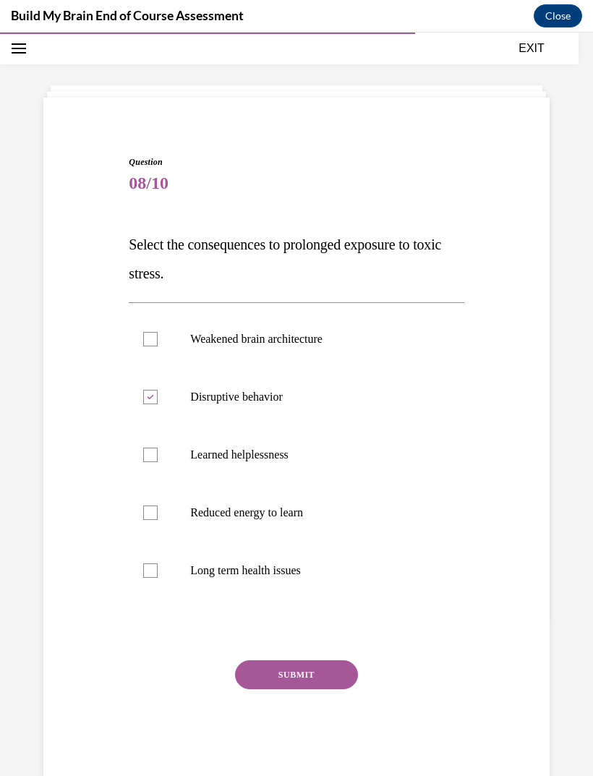
checkbox input "true"
click at [152, 453] on div at bounding box center [150, 455] width 14 height 14
click at [152, 453] on input "Learned helplessness" at bounding box center [150, 455] width 14 height 14
checkbox input "true"
click at [157, 508] on div at bounding box center [150, 513] width 14 height 14
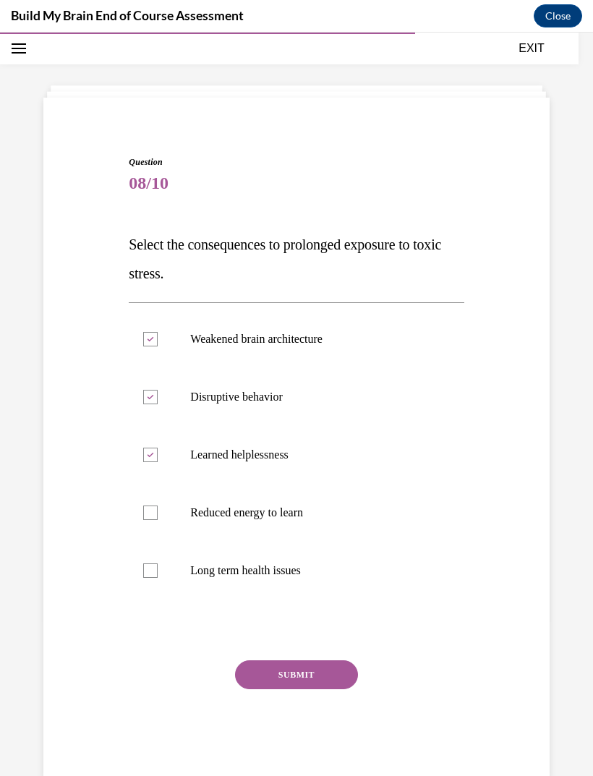
click at [157, 508] on input "Reduced energy to learn" at bounding box center [150, 513] width 14 height 14
checkbox input "true"
click at [150, 573] on div at bounding box center [150, 570] width 14 height 14
click at [150, 573] on input "Long term health issues" at bounding box center [150, 570] width 14 height 14
checkbox input "true"
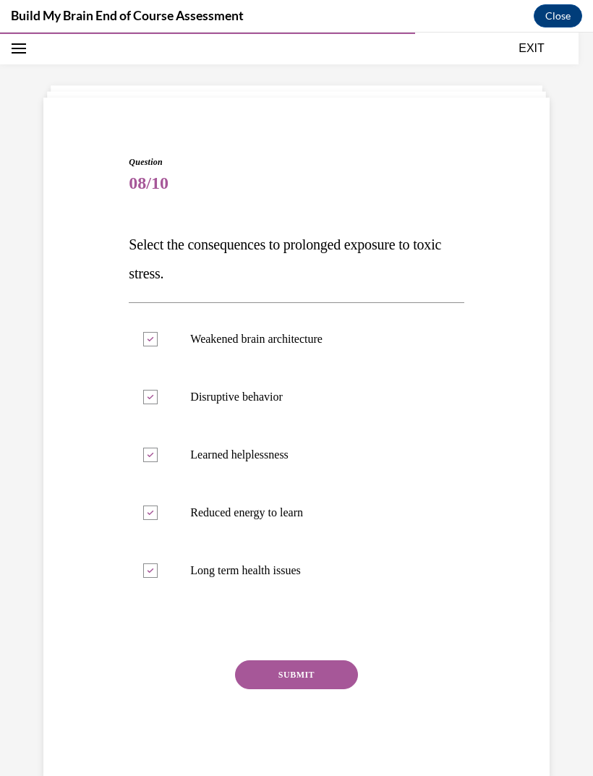
click at [287, 688] on button "SUBMIT" at bounding box center [296, 674] width 123 height 29
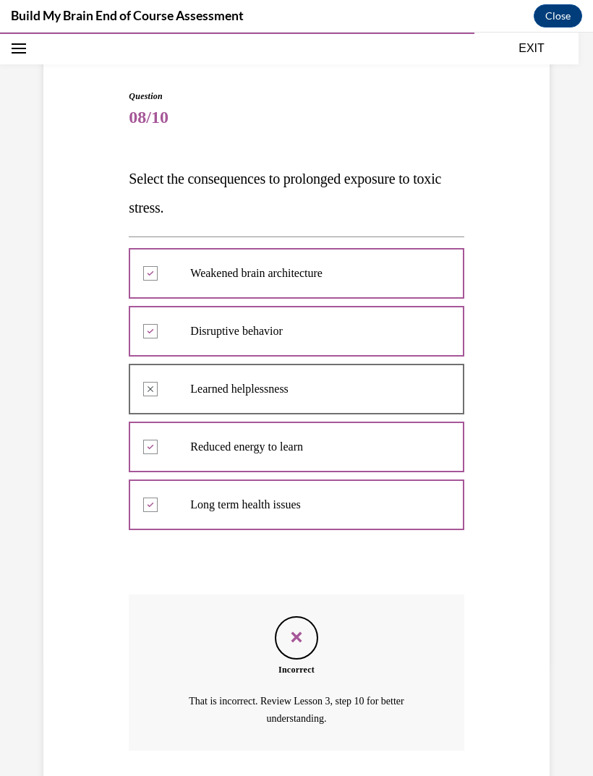
scroll to position [147, 0]
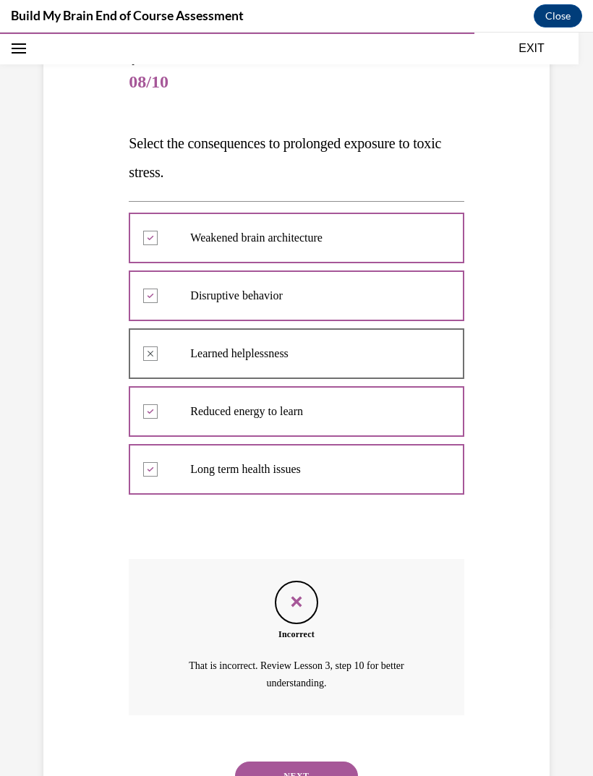
click at [319, 762] on button "NEXT" at bounding box center [296, 776] width 123 height 29
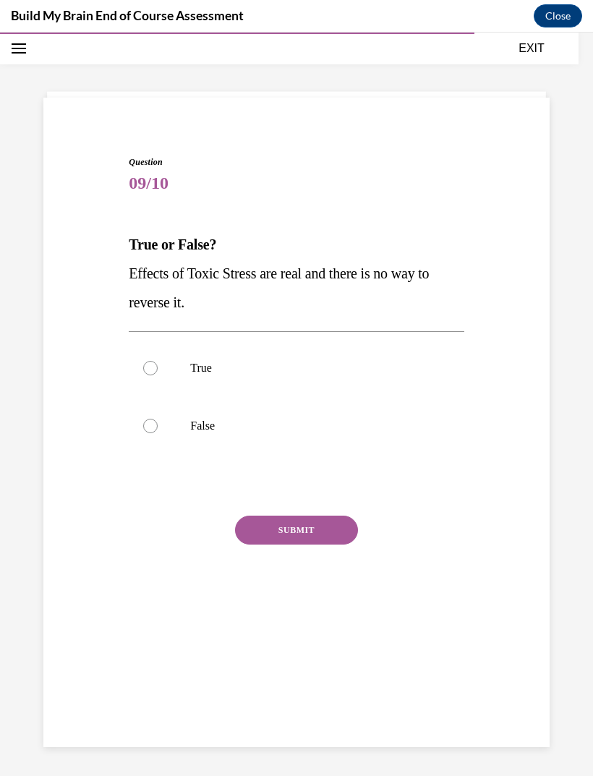
scroll to position [46, 0]
click at [153, 435] on label "False" at bounding box center [296, 426] width 335 height 58
click at [153, 433] on input "False" at bounding box center [150, 426] width 14 height 14
radio input "true"
click at [309, 534] on button "SUBMIT" at bounding box center [296, 530] width 123 height 29
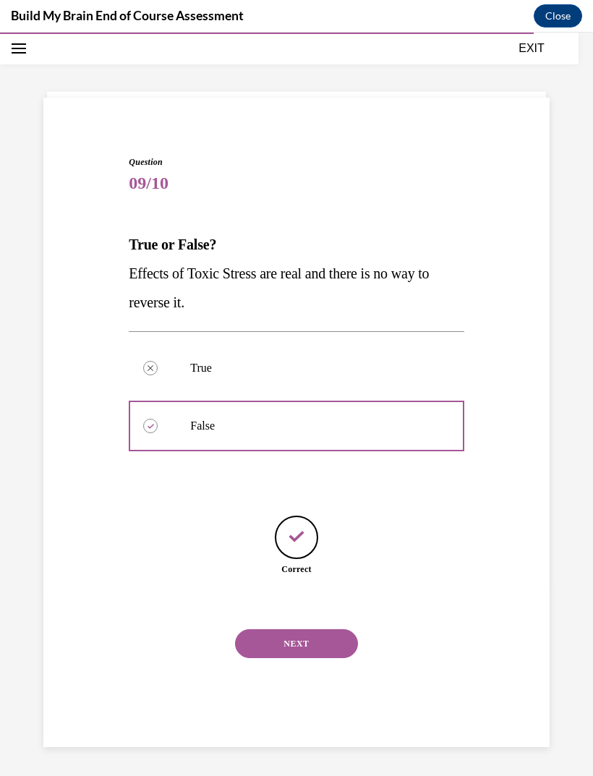
click at [314, 629] on button "NEXT" at bounding box center [296, 643] width 123 height 29
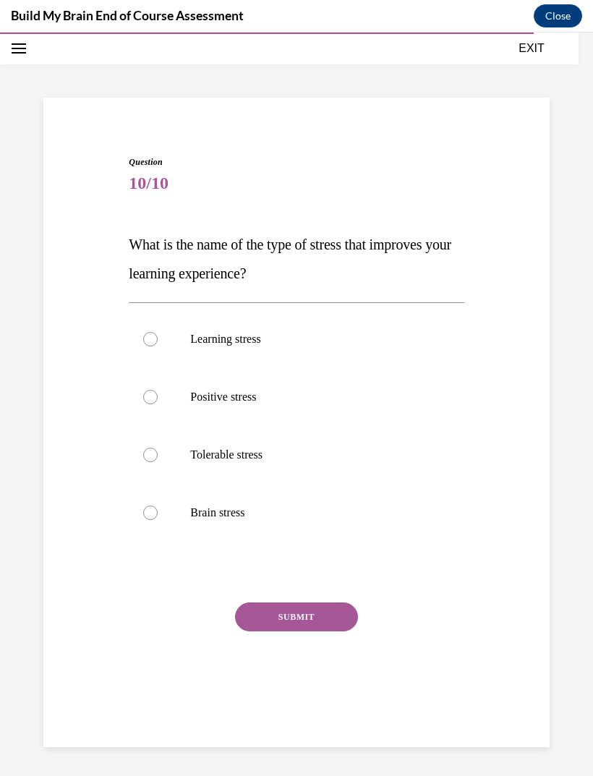
click at [158, 393] on label "Positive stress" at bounding box center [296, 397] width 335 height 58
click at [158, 393] on input "Positive stress" at bounding box center [150, 397] width 14 height 14
radio input "true"
click at [322, 623] on button "SUBMIT" at bounding box center [296, 616] width 123 height 29
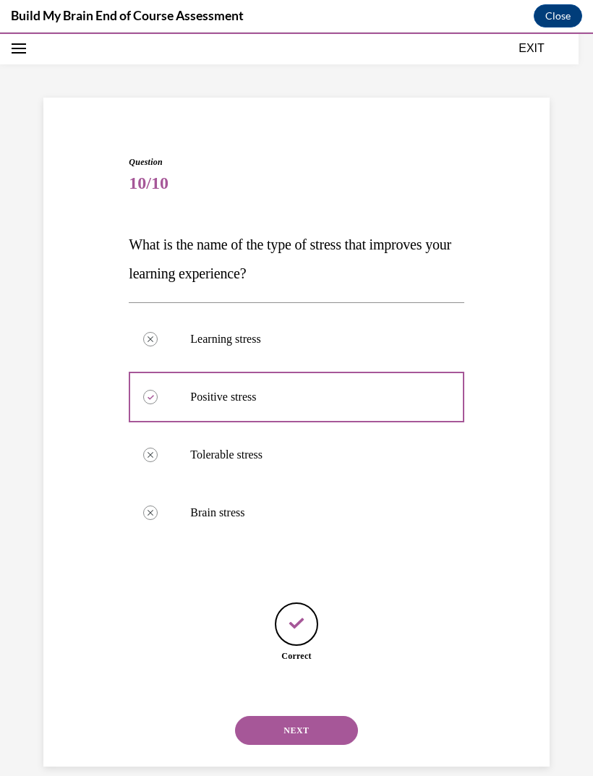
click at [344, 716] on button "NEXT" at bounding box center [296, 730] width 123 height 29
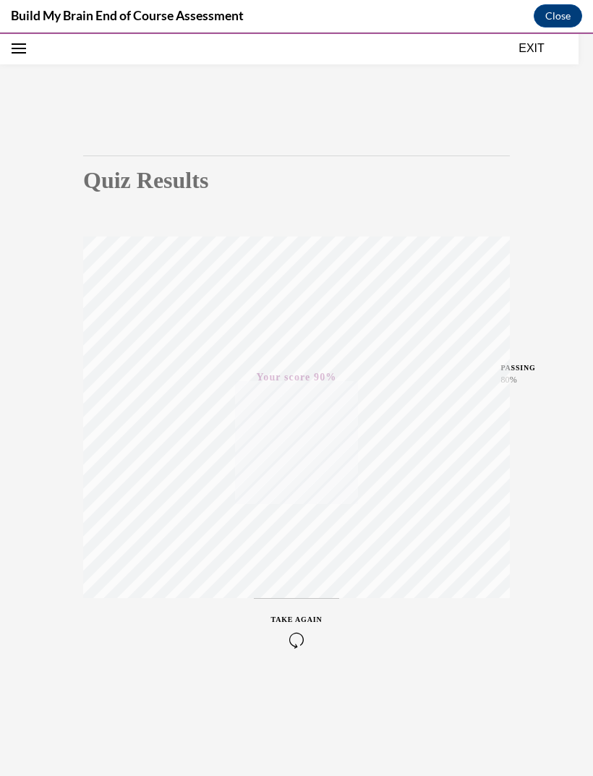
click at [522, 56] on button "EXIT" at bounding box center [531, 48] width 87 height 17
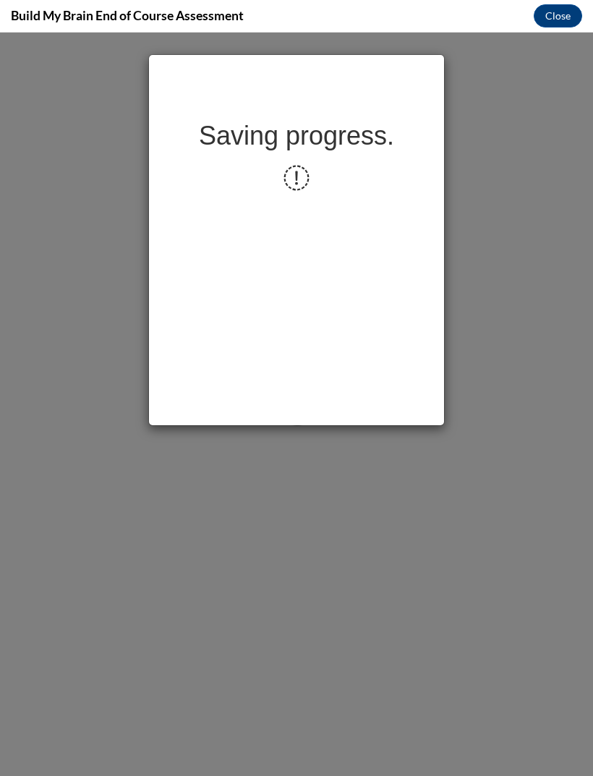
scroll to position [0, 0]
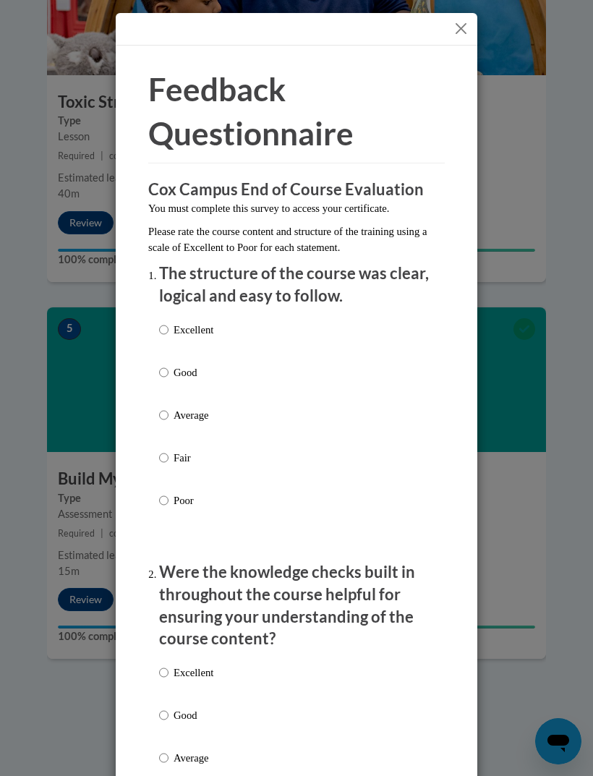
click at [191, 330] on p "Excellent" at bounding box center [194, 330] width 40 height 16
click at [169, 330] on input "Excellent" at bounding box center [163, 330] width 9 height 16
radio input "true"
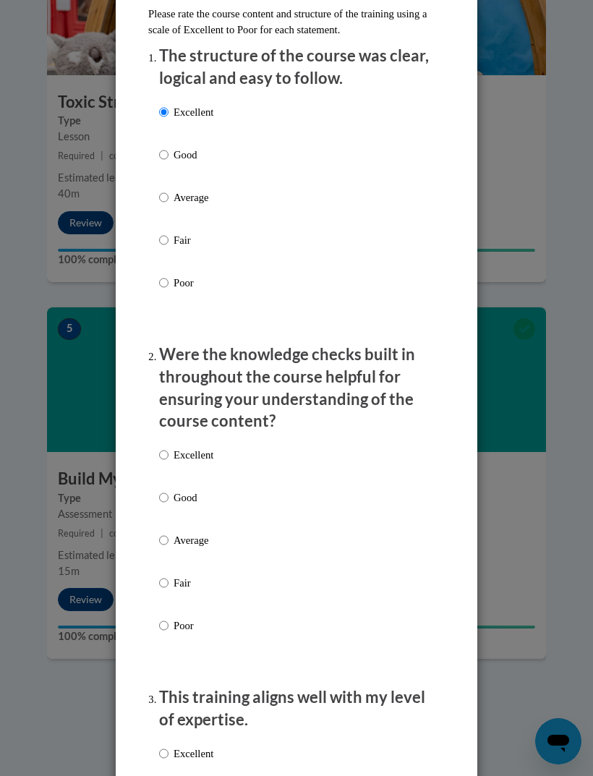
click at [165, 453] on input "Excellent" at bounding box center [163, 455] width 9 height 16
radio input "true"
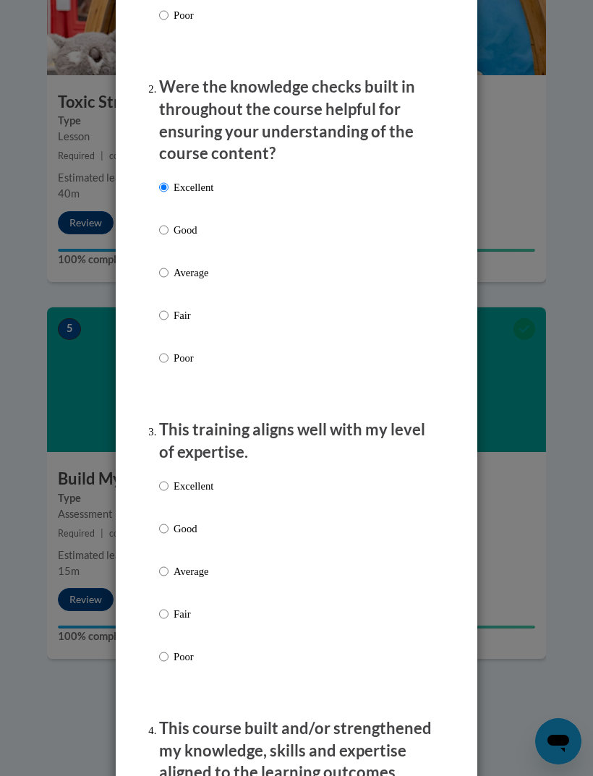
scroll to position [489, 0]
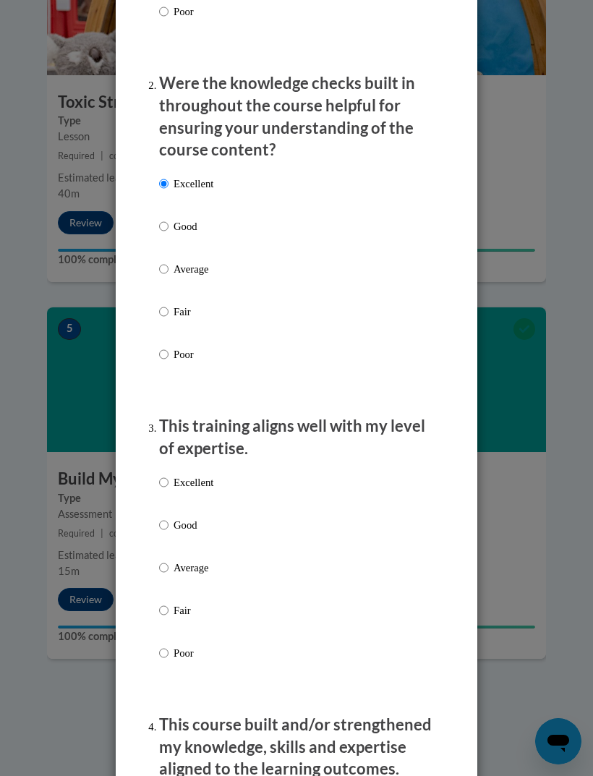
click at [169, 474] on input "Excellent" at bounding box center [163, 482] width 9 height 16
radio input "true"
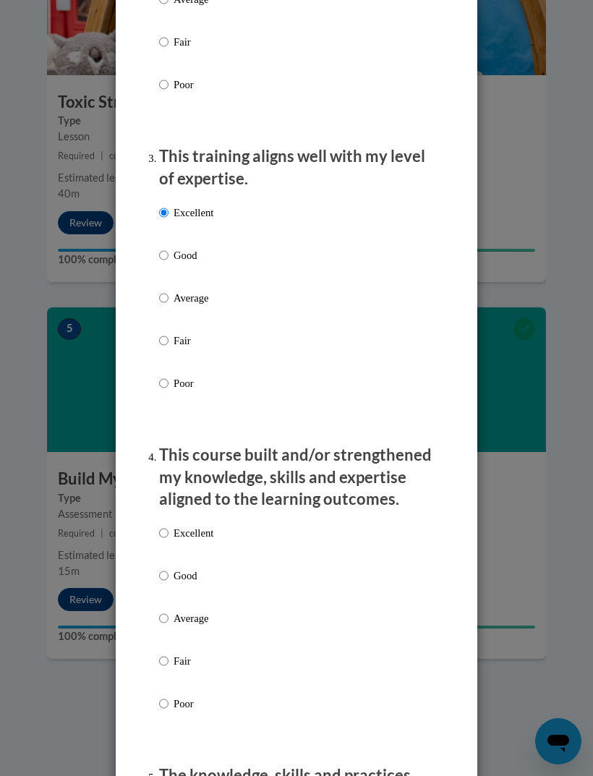
click at [164, 525] on input "Excellent" at bounding box center [163, 533] width 9 height 16
radio input "true"
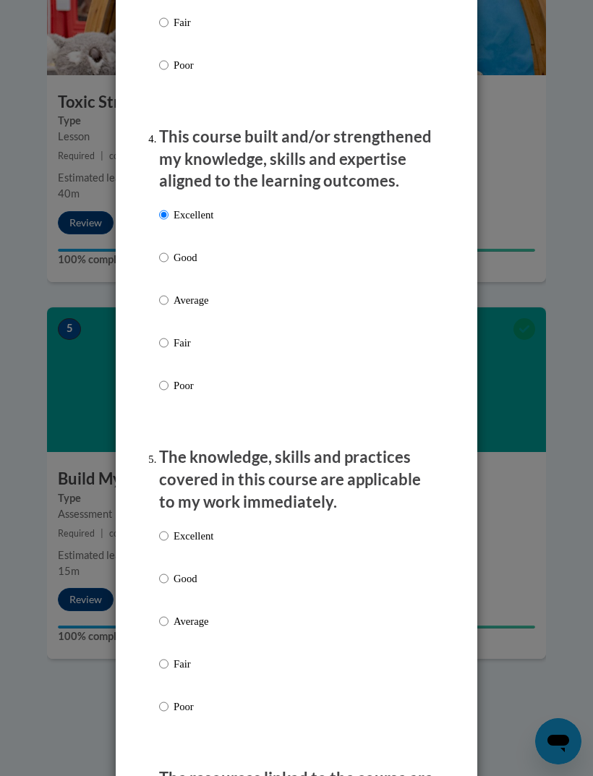
scroll to position [1084, 0]
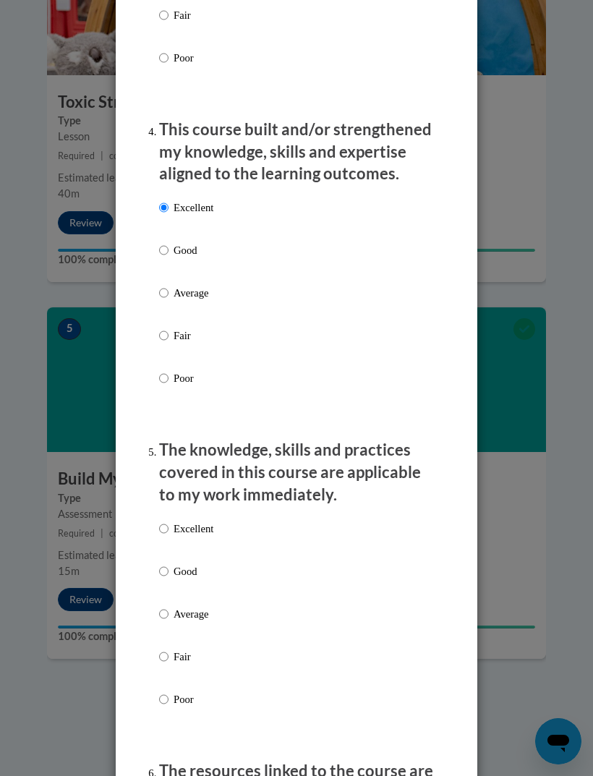
click at [169, 521] on input "Excellent" at bounding box center [163, 529] width 9 height 16
radio input "true"
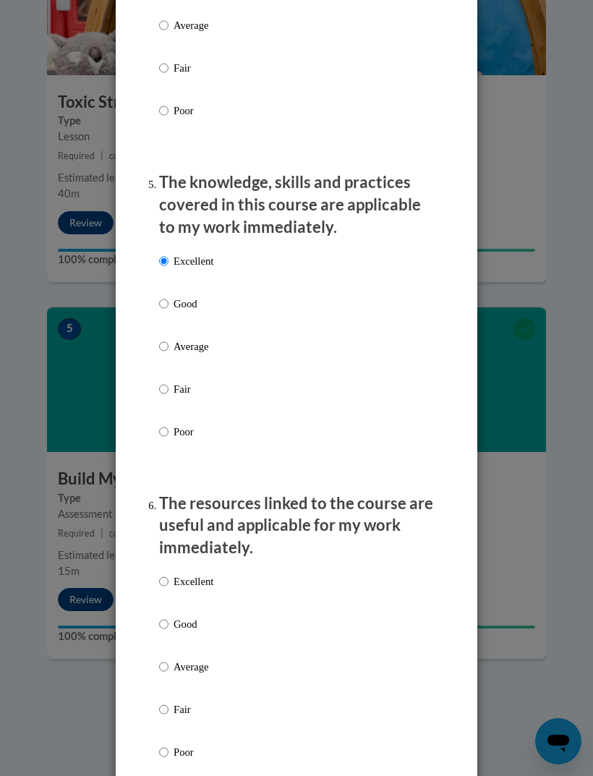
scroll to position [1378, 0]
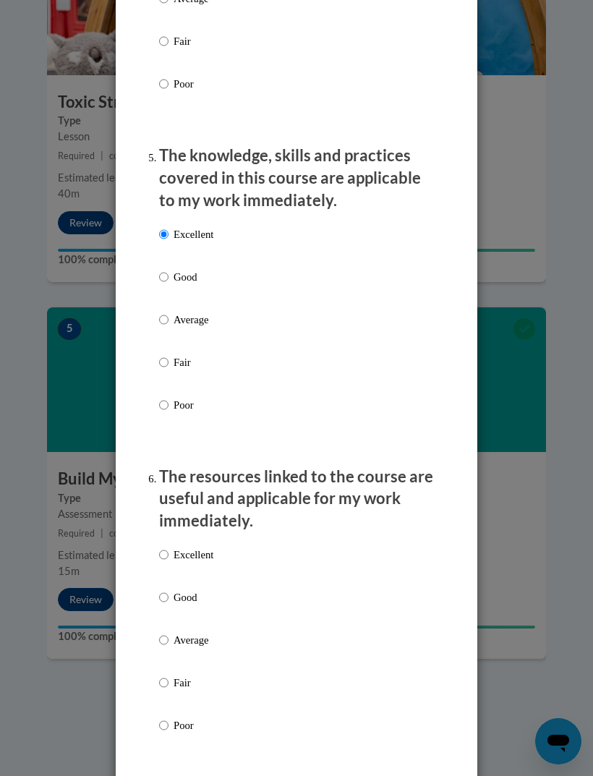
click at [179, 547] on p "Excellent" at bounding box center [194, 555] width 40 height 16
click at [169, 547] on input "Excellent" at bounding box center [163, 555] width 9 height 16
radio input "true"
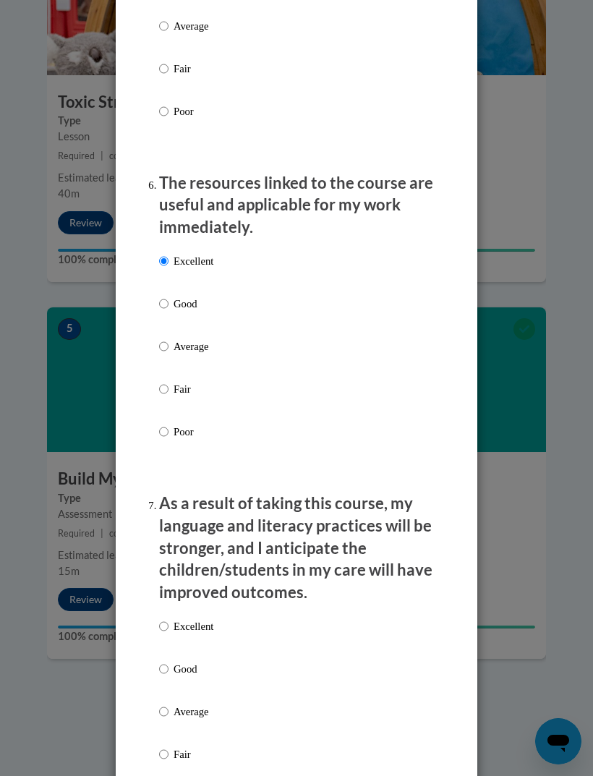
click at [163, 618] on input "Excellent" at bounding box center [163, 626] width 9 height 16
radio input "true"
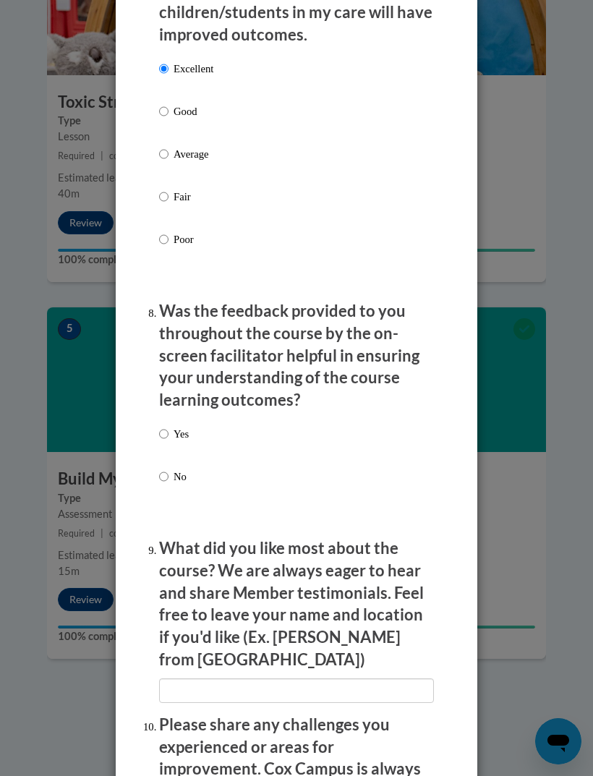
scroll to position [2230, 0]
click at [168, 425] on input "Yes" at bounding box center [163, 433] width 9 height 16
radio input "true"
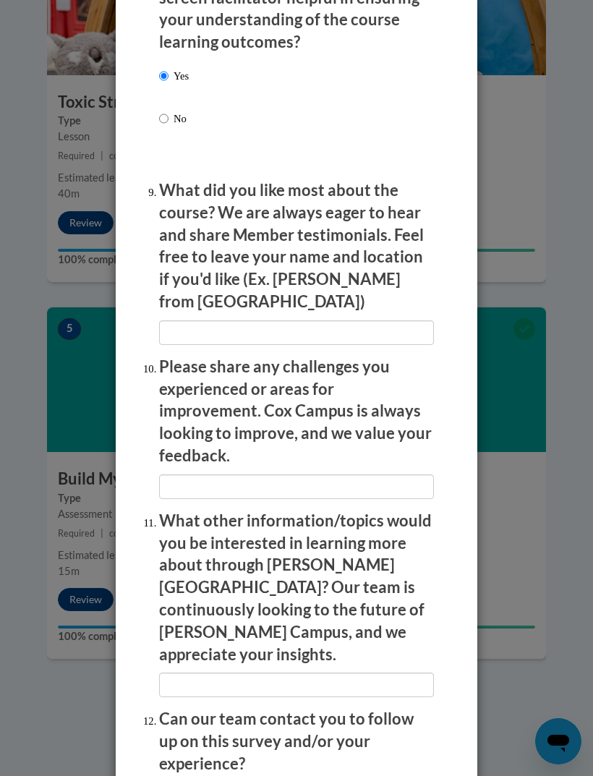
scroll to position [2587, 0]
radio input "true"
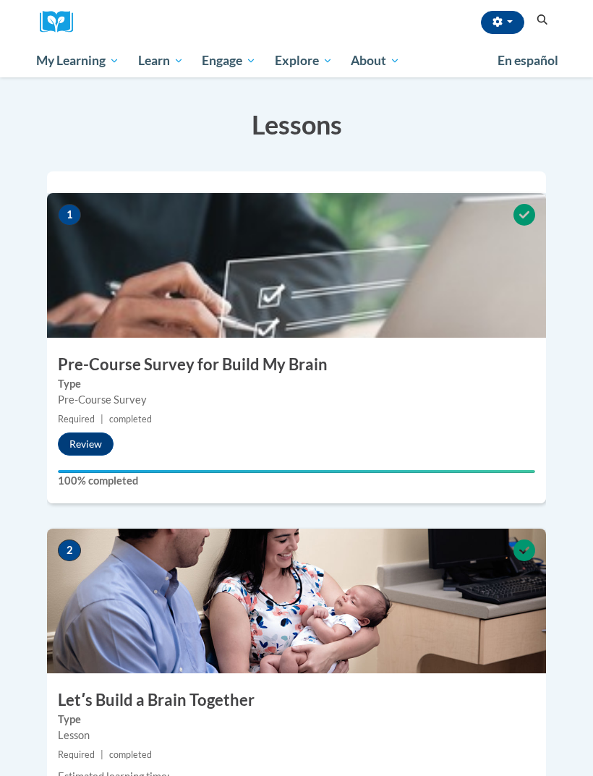
scroll to position [0, 0]
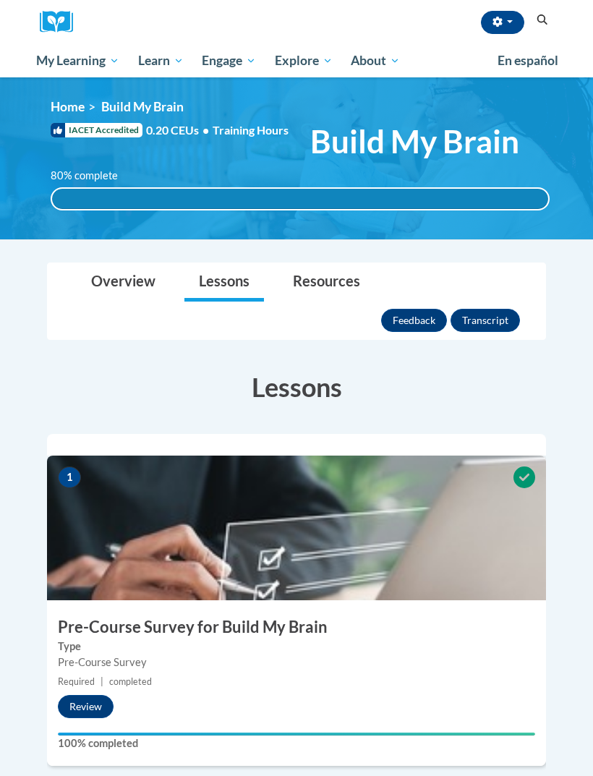
click at [225, 290] on link "Lessons" at bounding box center [224, 282] width 80 height 38
click at [129, 291] on link "Overview" at bounding box center [123, 282] width 93 height 38
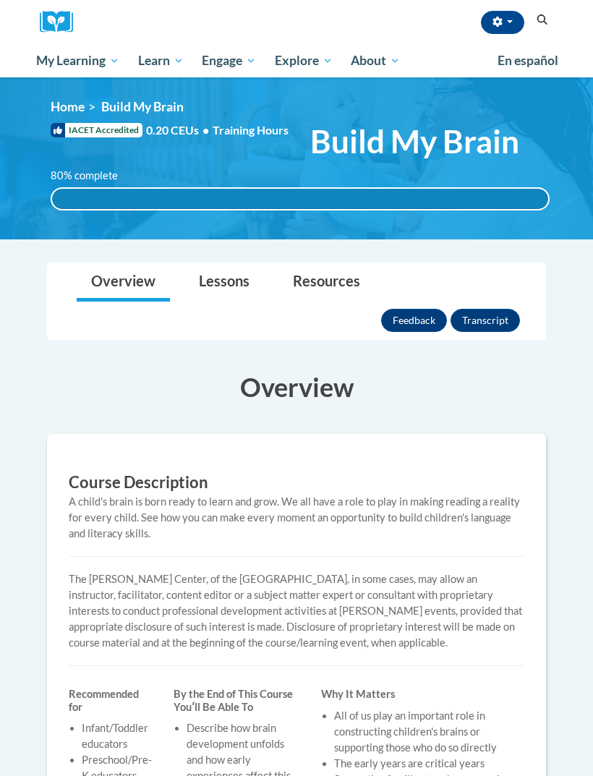
click at [223, 291] on link "Lessons" at bounding box center [224, 282] width 80 height 38
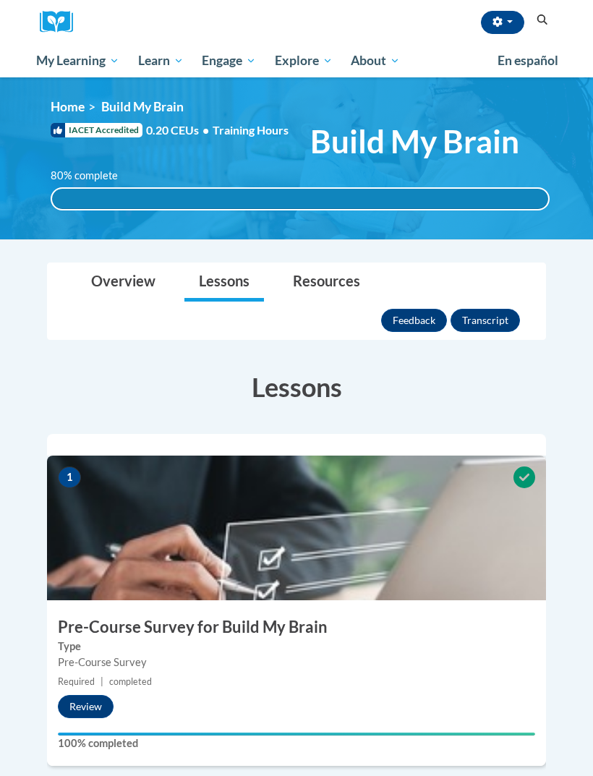
click at [0, 0] on span "My Course Progress" at bounding box center [0, 0] width 0 height 0
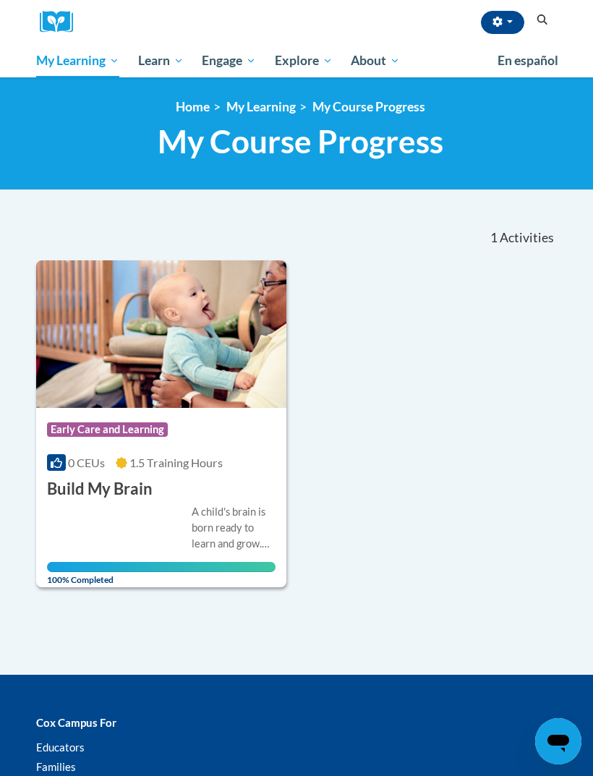
click at [0, 0] on span "Early Care and Learning" at bounding box center [0, 0] width 0 height 0
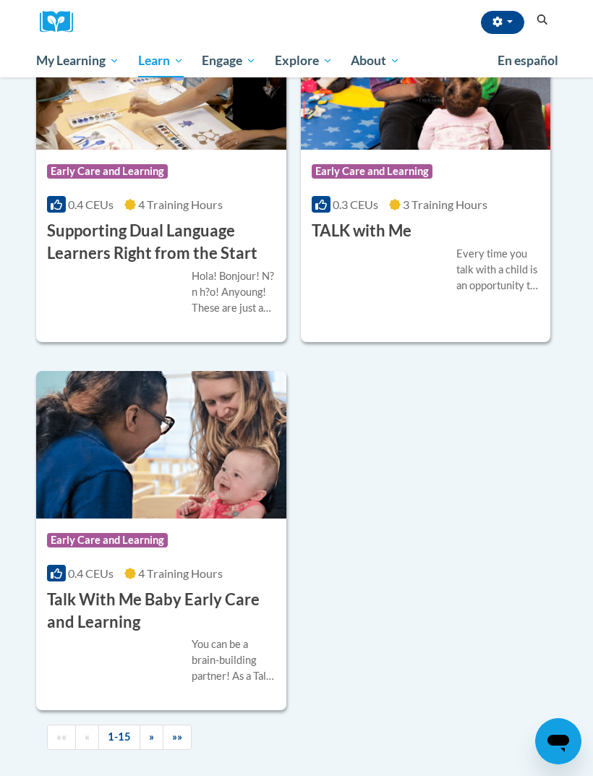
scroll to position [3103, 0]
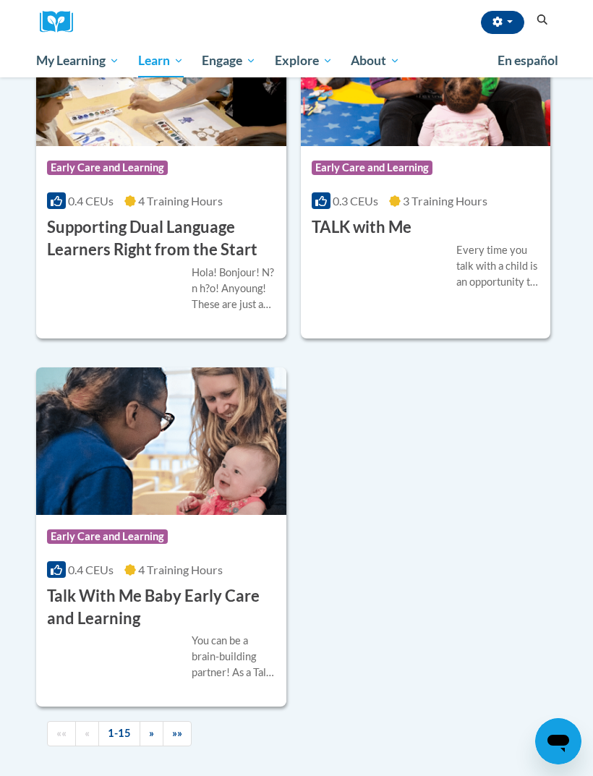
click at [215, 515] on img at bounding box center [161, 441] width 250 height 148
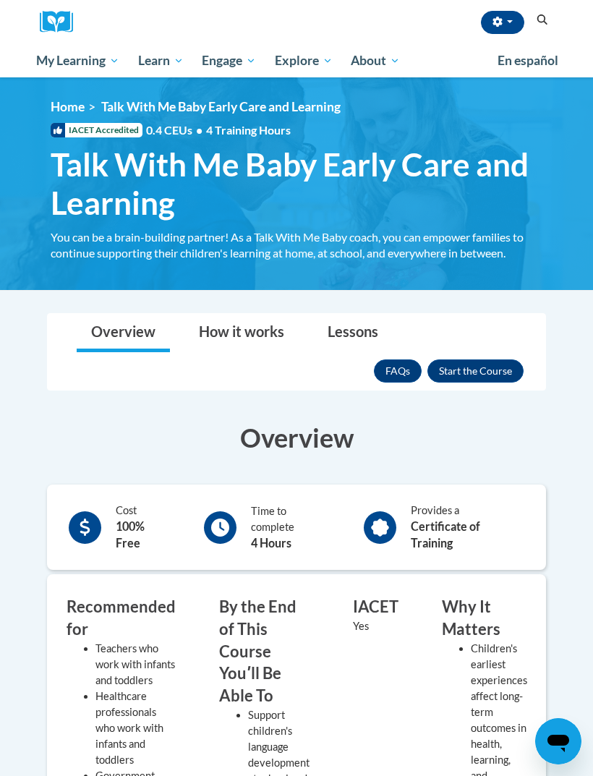
click at [496, 370] on button "Enroll" at bounding box center [475, 370] width 96 height 23
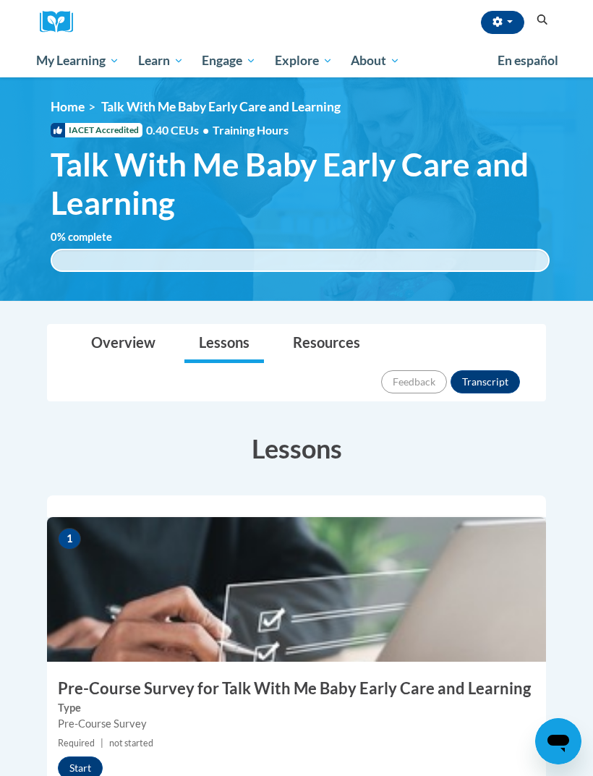
click at [91, 712] on div "1 Pre-Course Survey for Talk With Me Baby Early Care and Learning Type Pre-Cour…" at bounding box center [296, 672] width 499 height 310
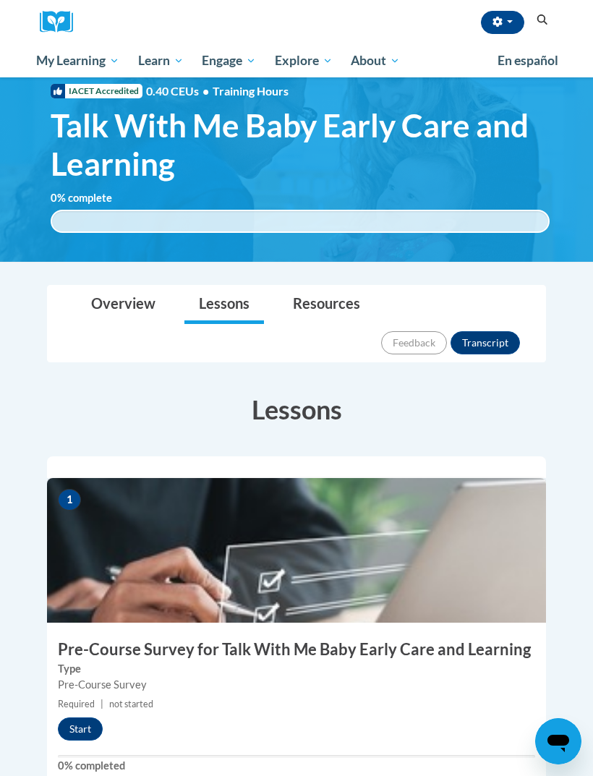
scroll to position [201, 0]
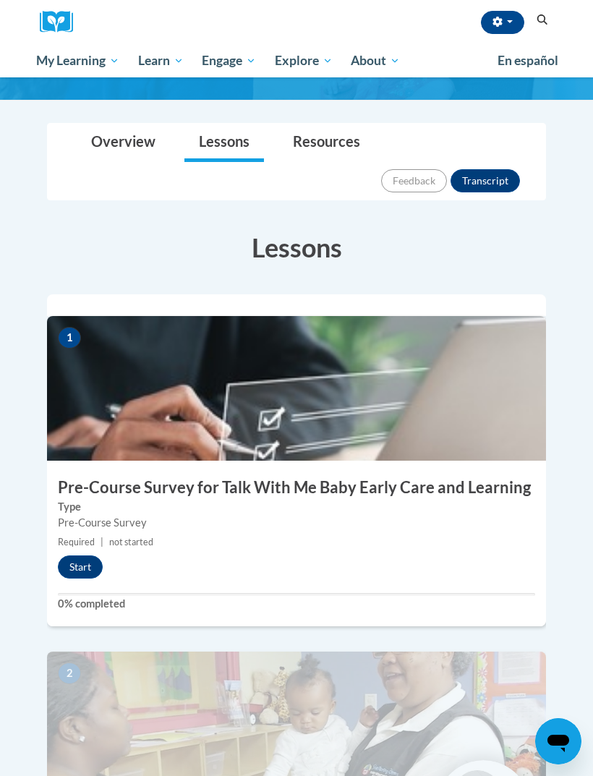
click at [96, 555] on button "Start" at bounding box center [80, 566] width 45 height 23
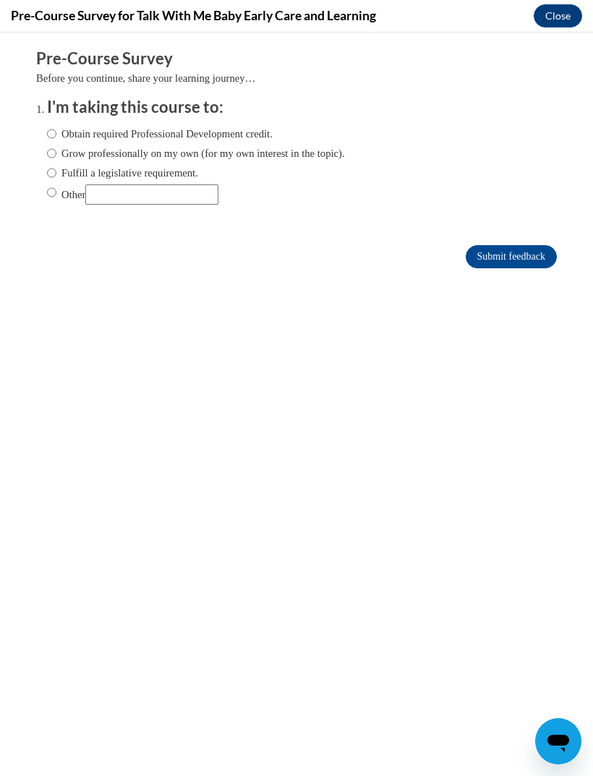
scroll to position [0, 0]
click at [62, 128] on label "Obtain required Professional Development credit." at bounding box center [160, 134] width 226 height 16
click at [56, 128] on input "Obtain required Professional Development credit." at bounding box center [51, 134] width 9 height 16
radio input "true"
click at [505, 250] on input "Submit feedback" at bounding box center [511, 256] width 91 height 23
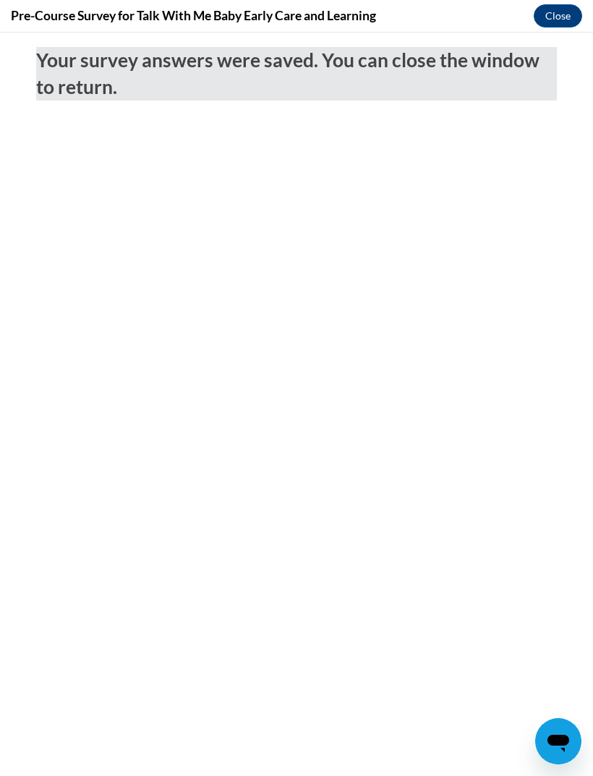
click at [542, 20] on button "Close" at bounding box center [558, 15] width 48 height 23
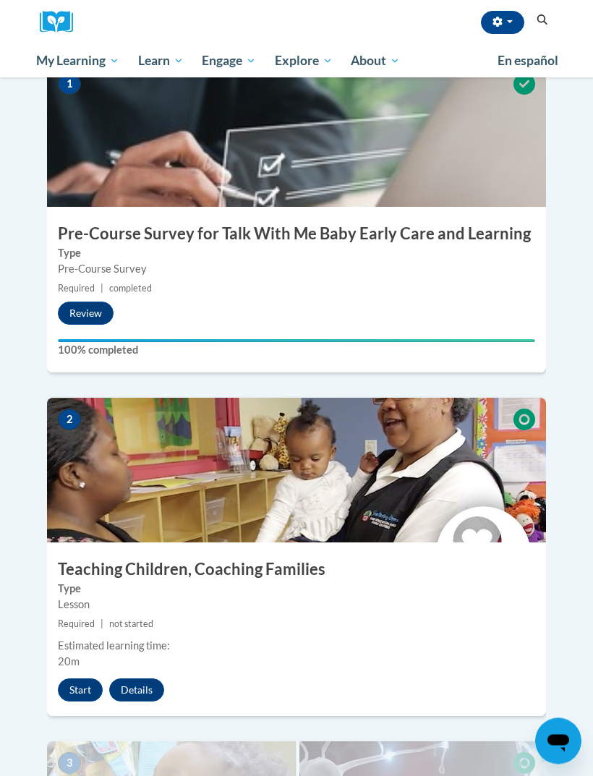
scroll to position [455, 0]
click at [394, 463] on img at bounding box center [296, 470] width 499 height 145
click at [85, 678] on button "Start" at bounding box center [80, 689] width 45 height 23
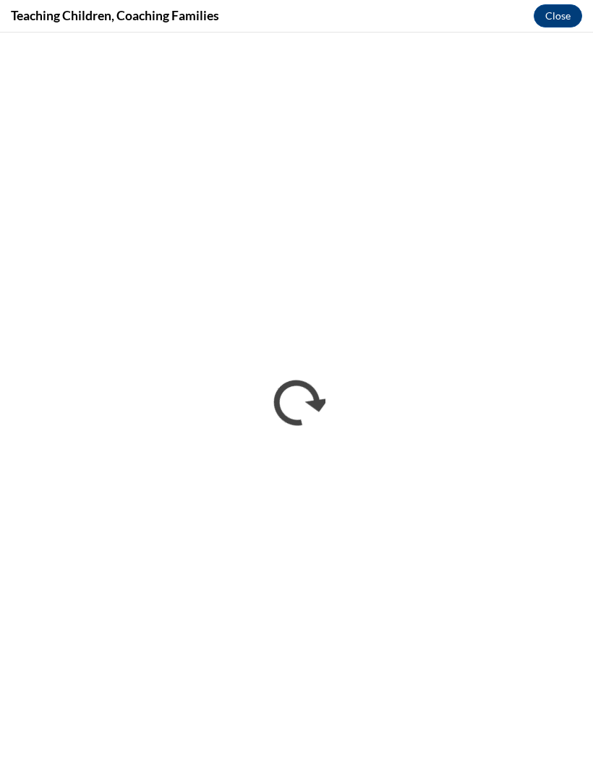
scroll to position [0, 0]
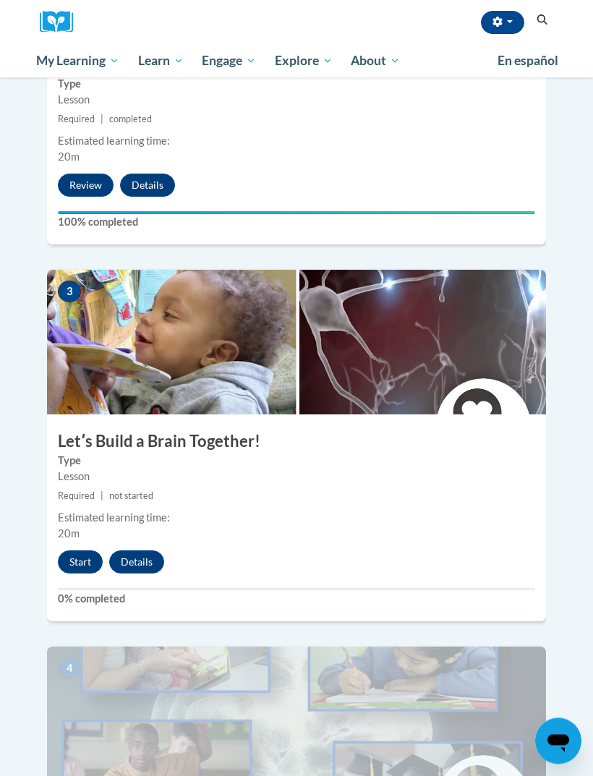
scroll to position [960, 0]
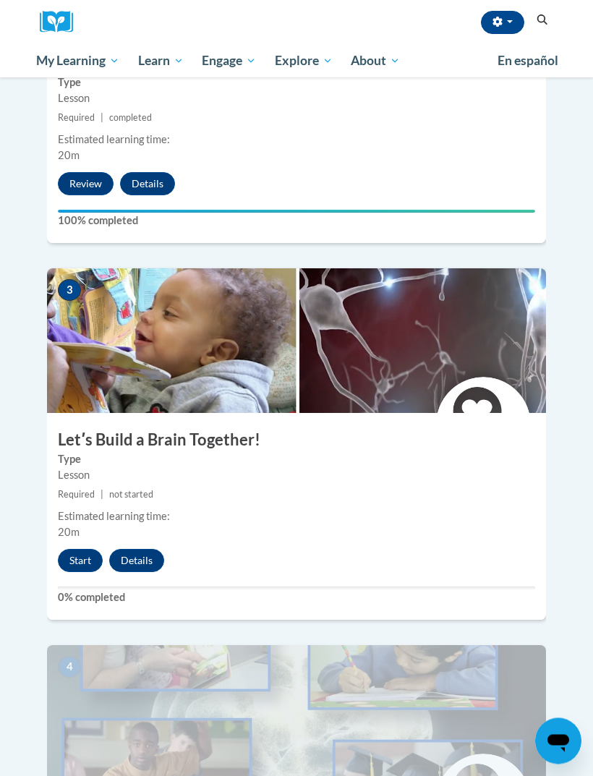
click at [82, 550] on button "Start" at bounding box center [80, 561] width 45 height 23
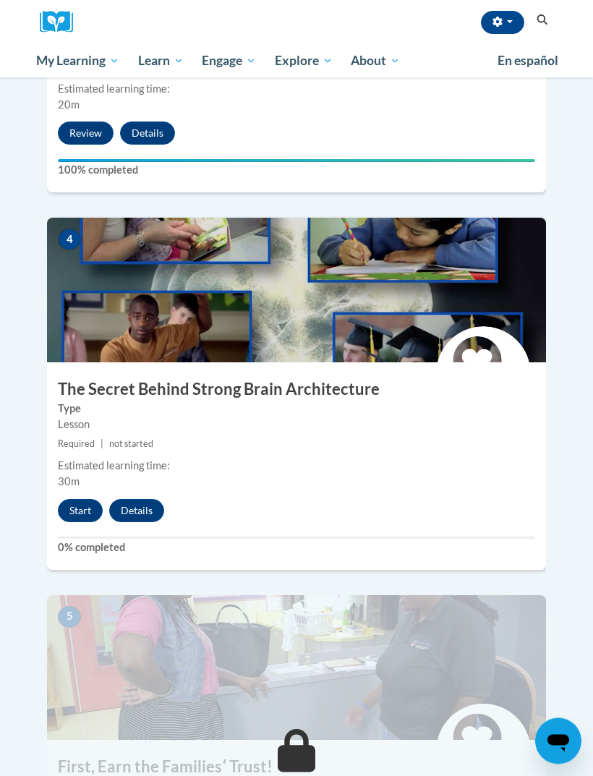
scroll to position [1389, 0]
click at [80, 499] on button "Start" at bounding box center [80, 510] width 45 height 23
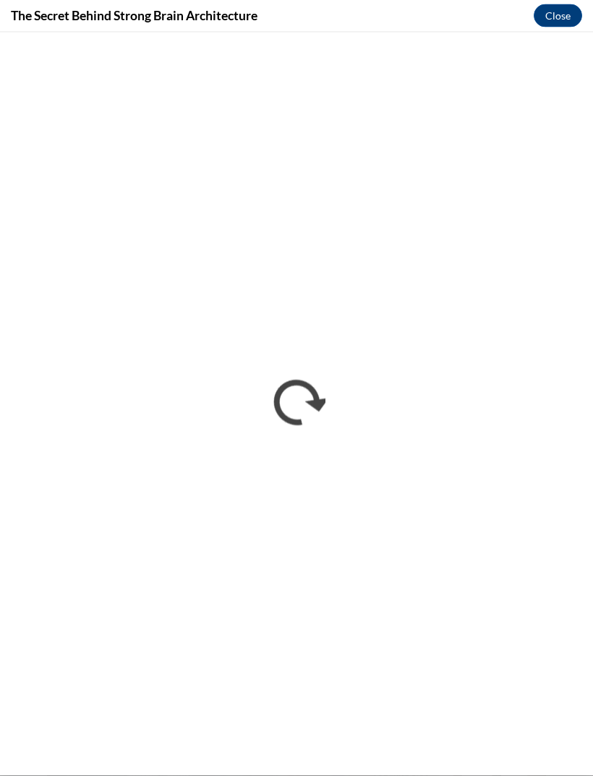
scroll to position [1658, 0]
